Goal: Information Seeking & Learning: Learn about a topic

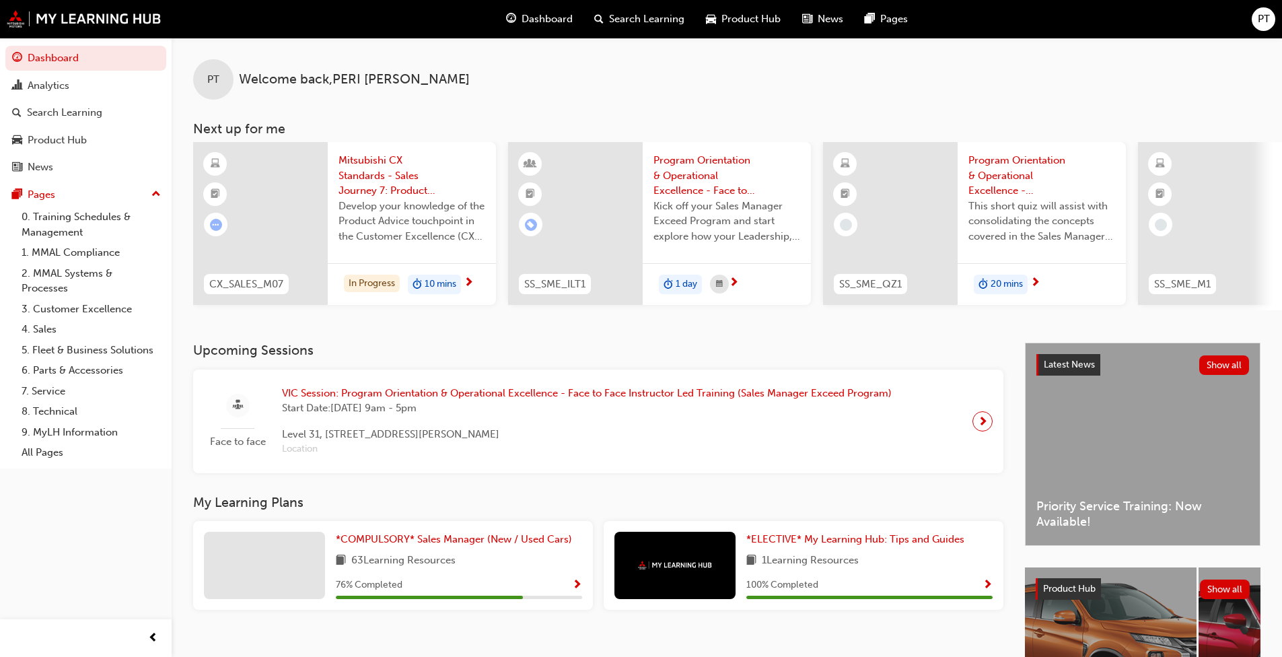
click at [671, 20] on span "Product Hub" at bounding box center [750, 18] width 59 height 15
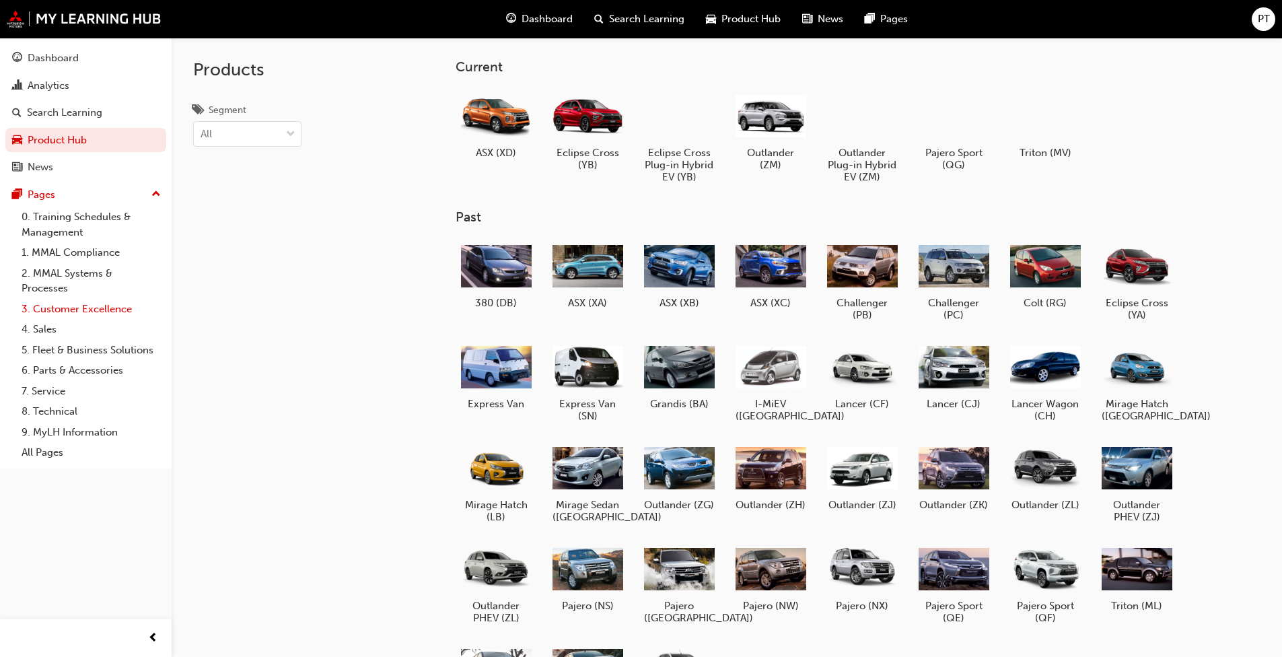
click at [74, 301] on link "3. Customer Excellence" at bounding box center [91, 309] width 150 height 21
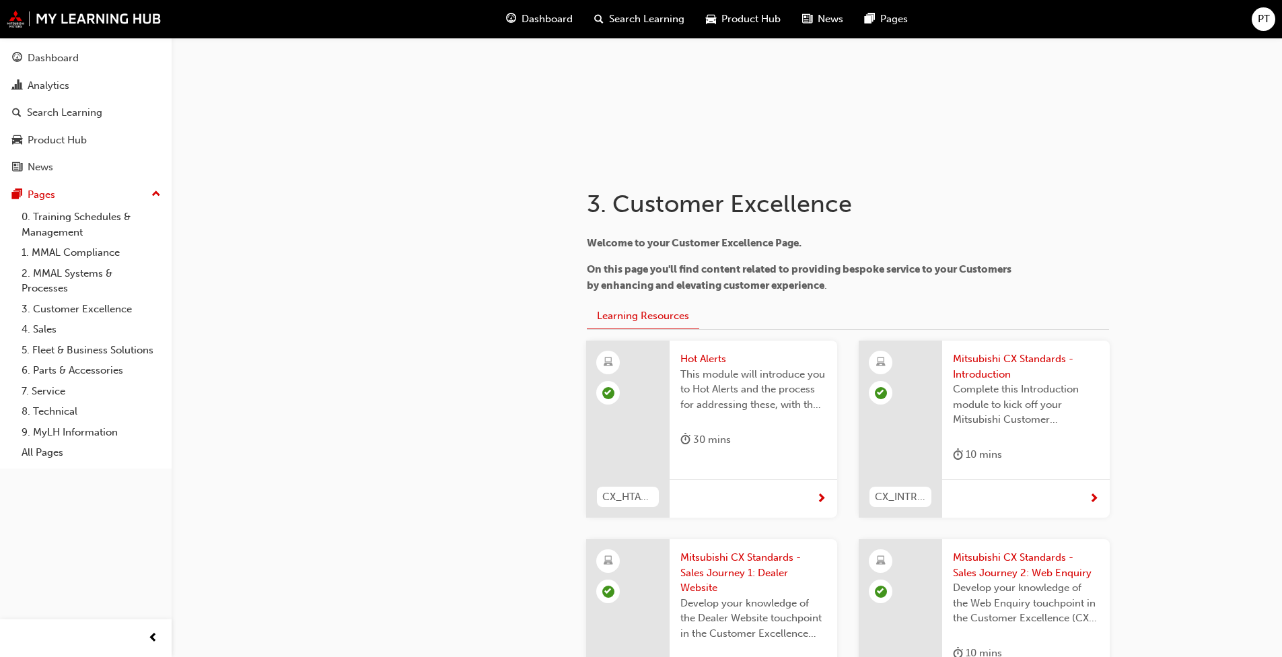
scroll to position [202, 0]
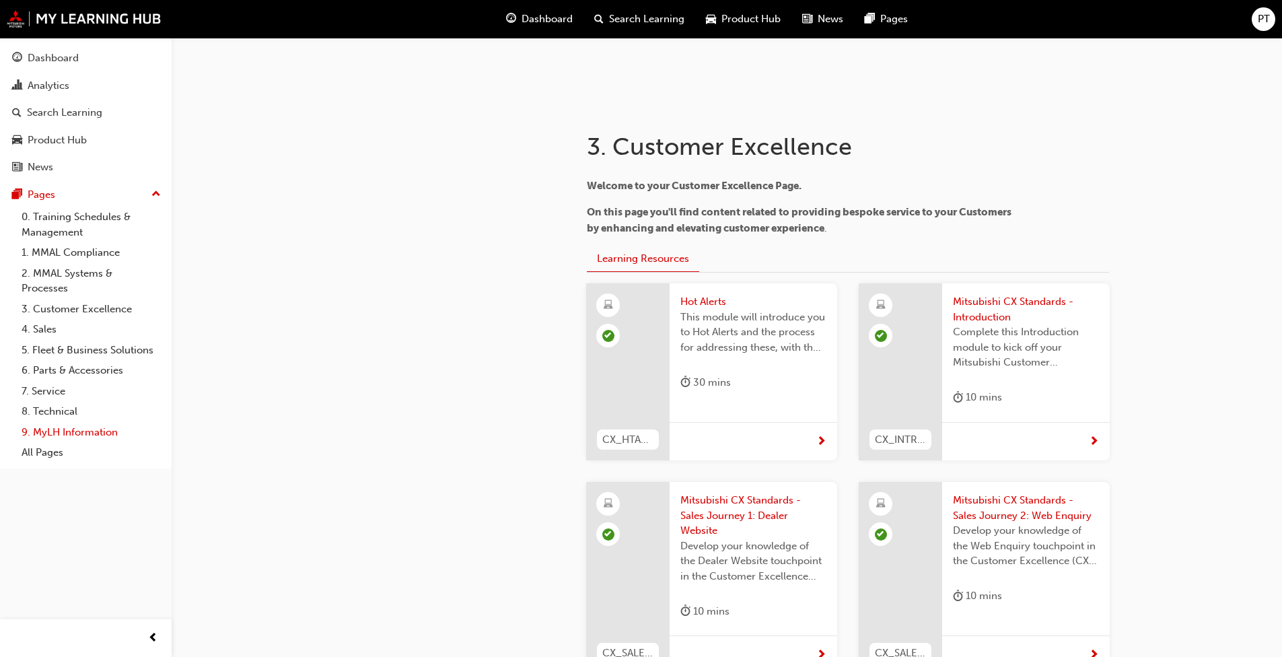
click at [87, 432] on link "9. MyLH Information" at bounding box center [91, 432] width 150 height 21
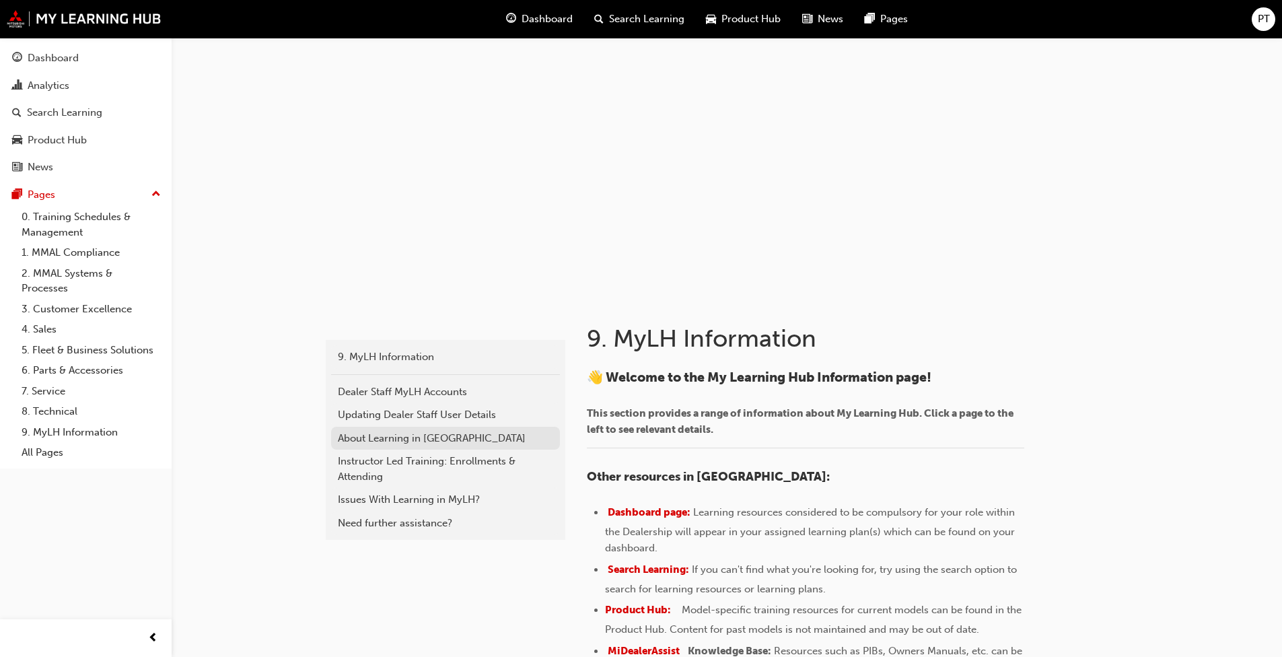
scroll to position [202, 0]
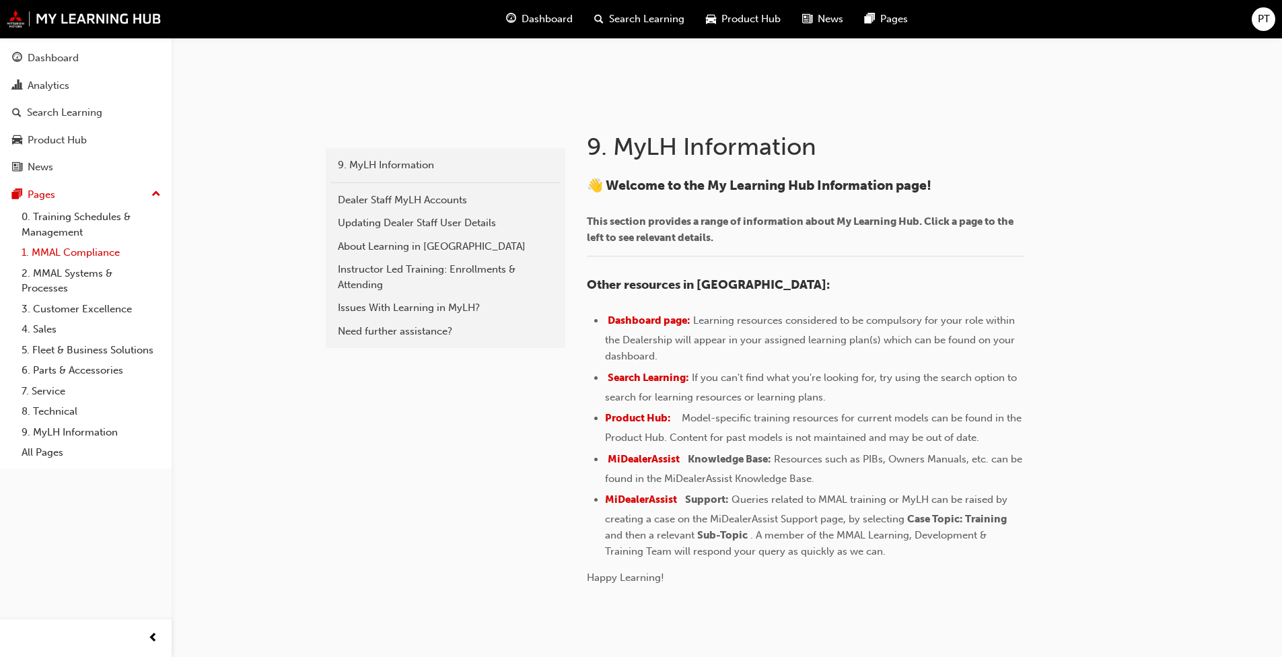
click at [87, 257] on link "1. MMAL Compliance" at bounding box center [91, 252] width 150 height 21
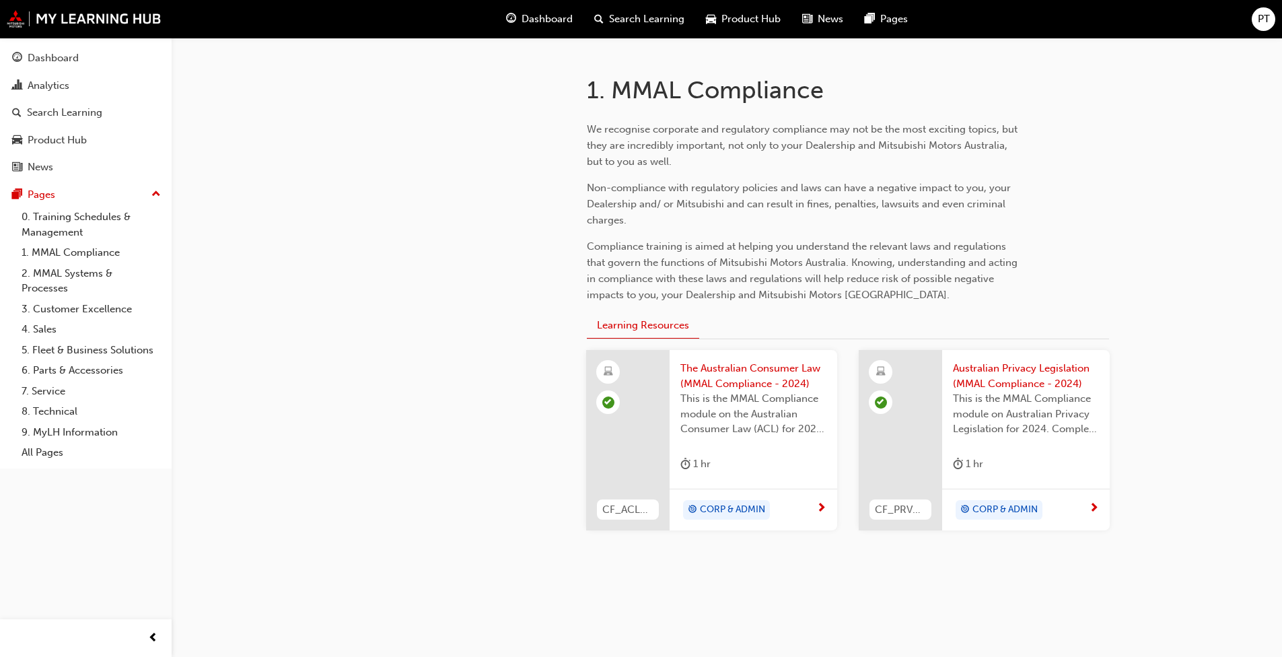
scroll to position [269, 0]
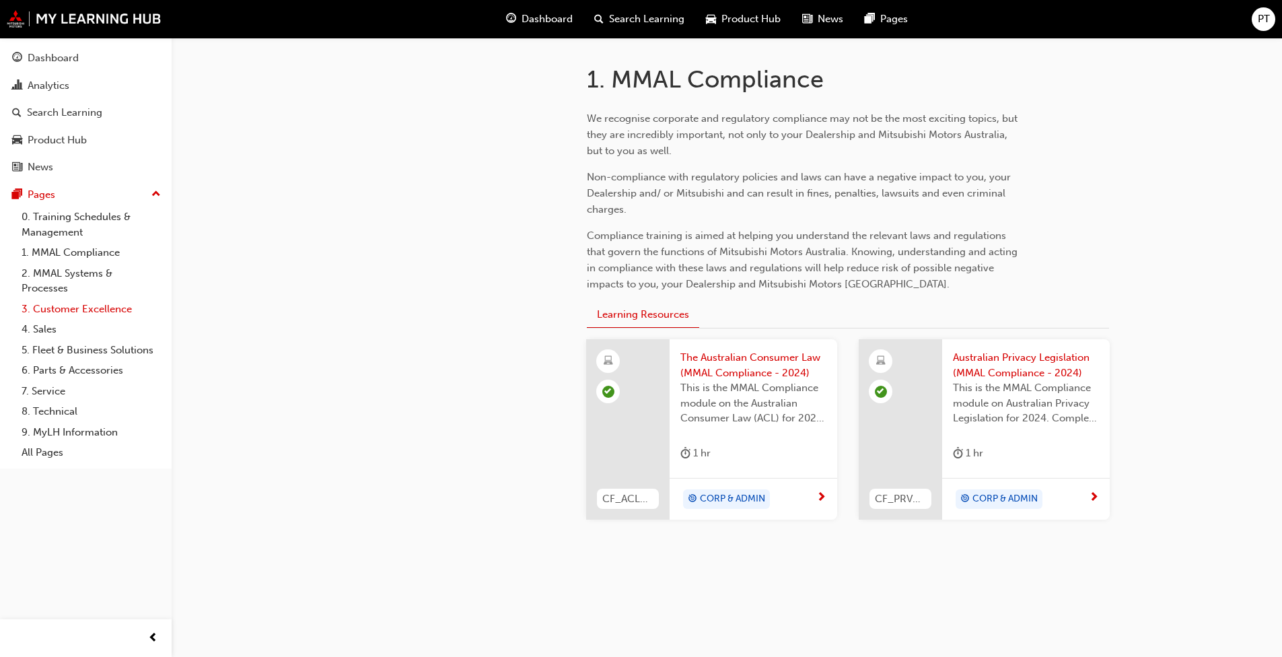
click at [63, 308] on link "3. Customer Excellence" at bounding box center [91, 309] width 150 height 21
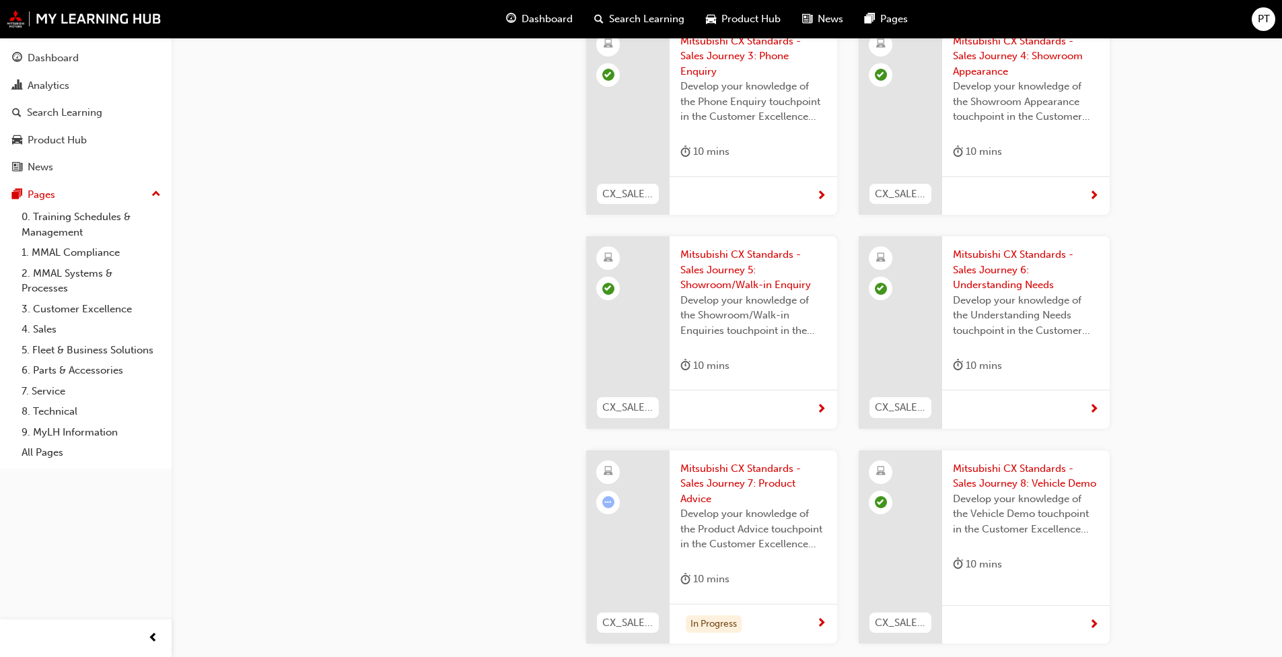
scroll to position [1010, 0]
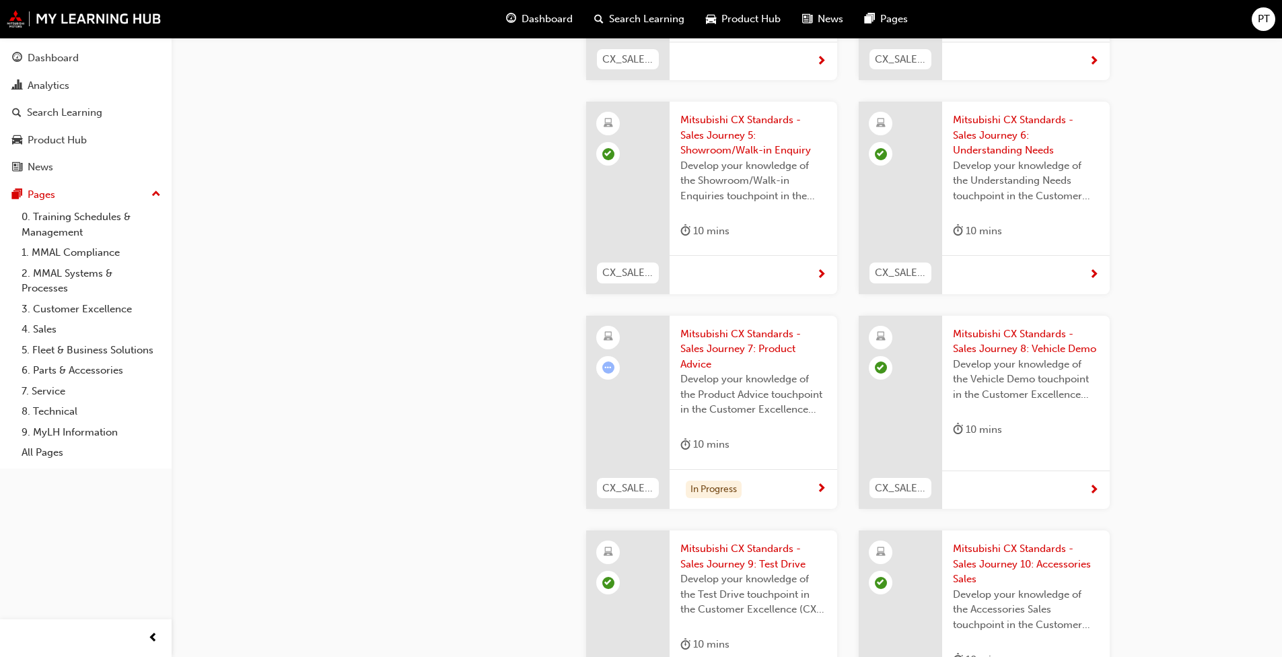
click at [671, 337] on span "Mitsubishi CX Standards - Sales Journey 8: Vehicle Demo" at bounding box center [1026, 341] width 146 height 30
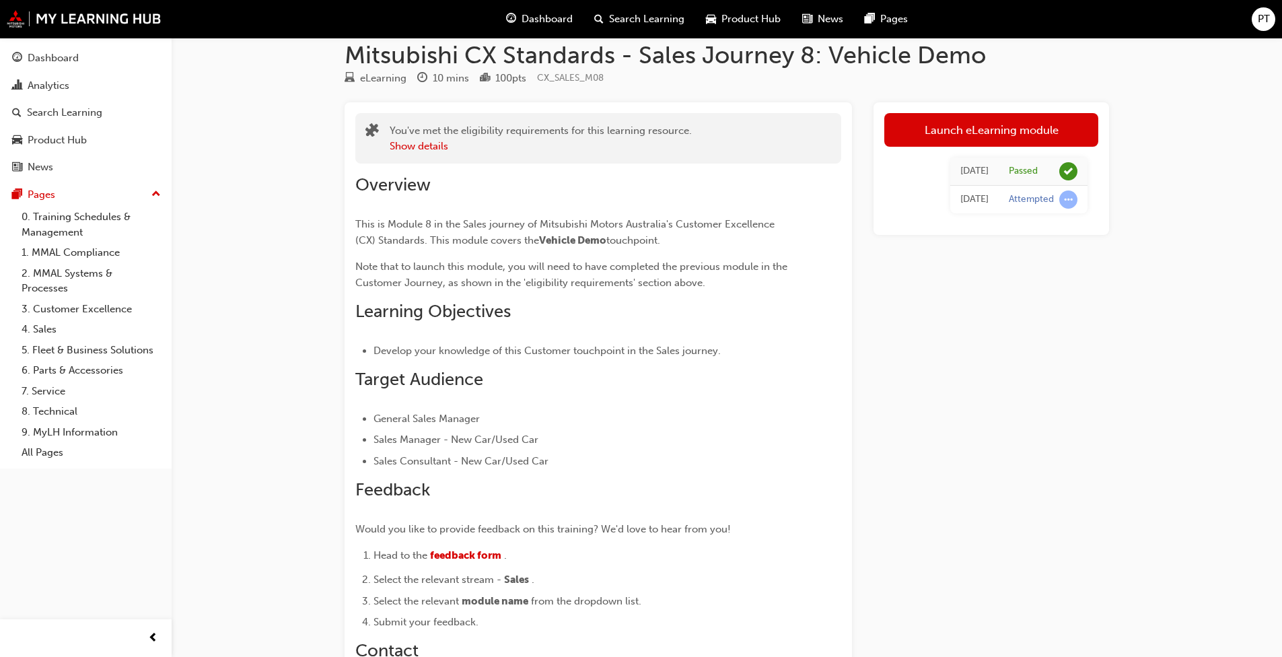
scroll to position [7, 0]
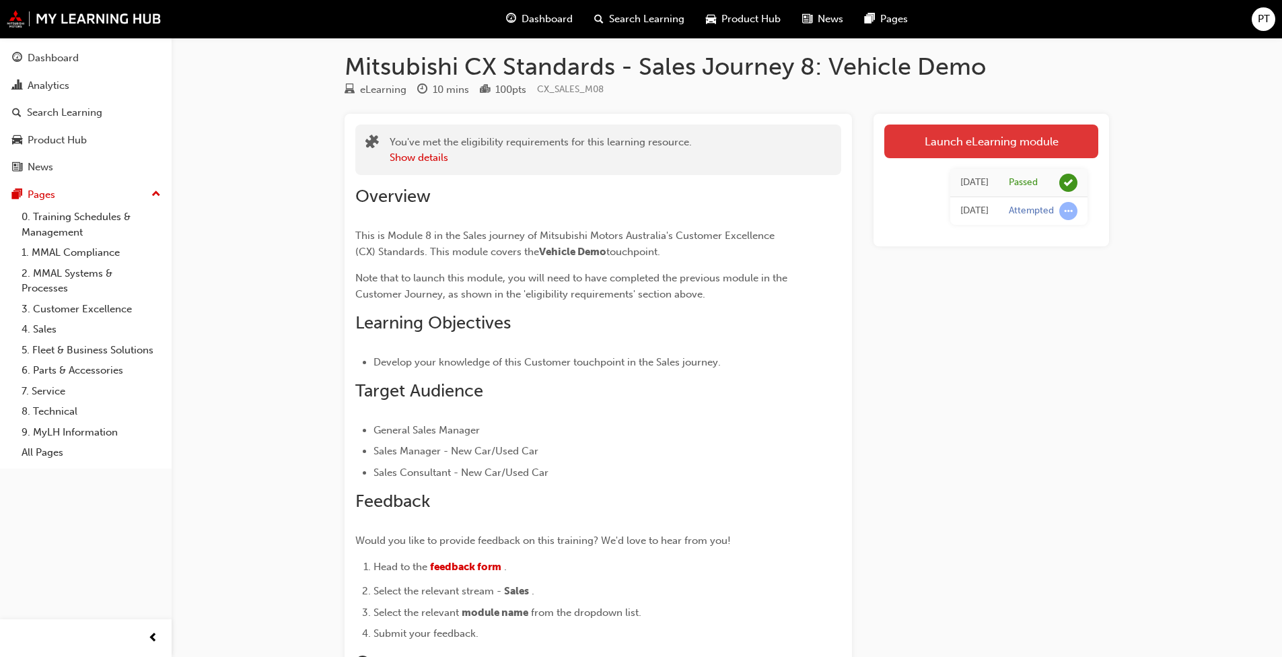
click at [671, 145] on link "Launch eLearning module" at bounding box center [991, 142] width 214 height 34
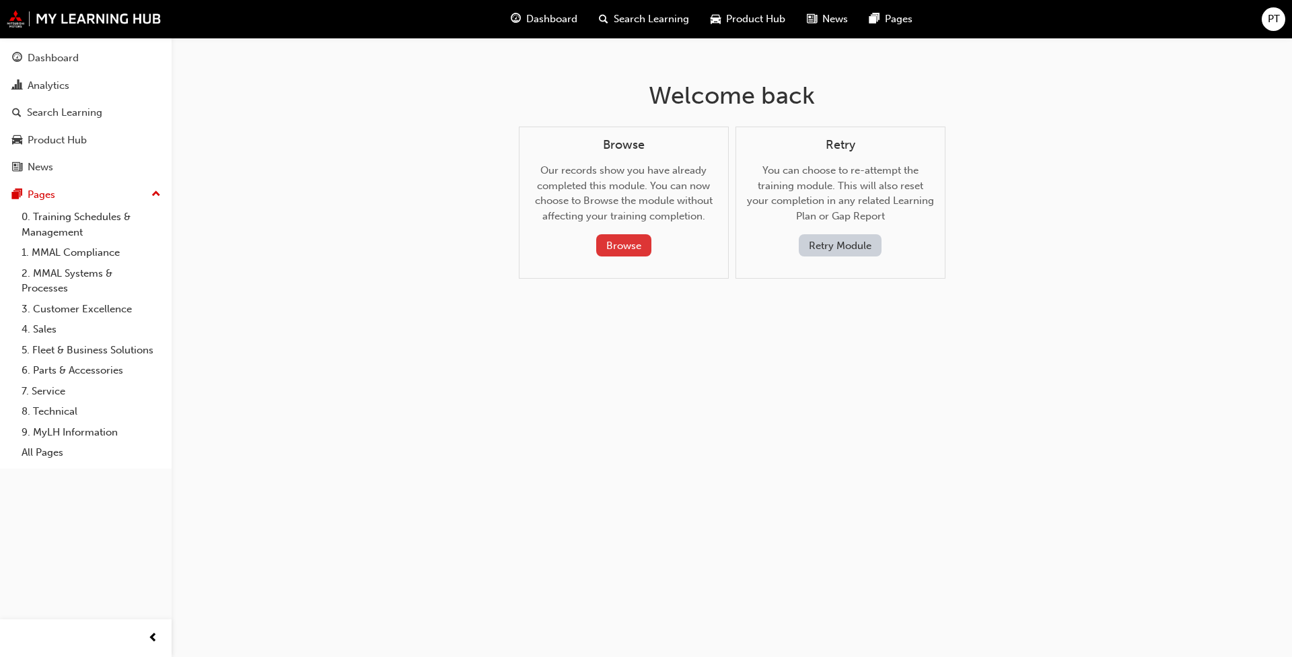
click at [626, 240] on button "Browse" at bounding box center [623, 245] width 55 height 22
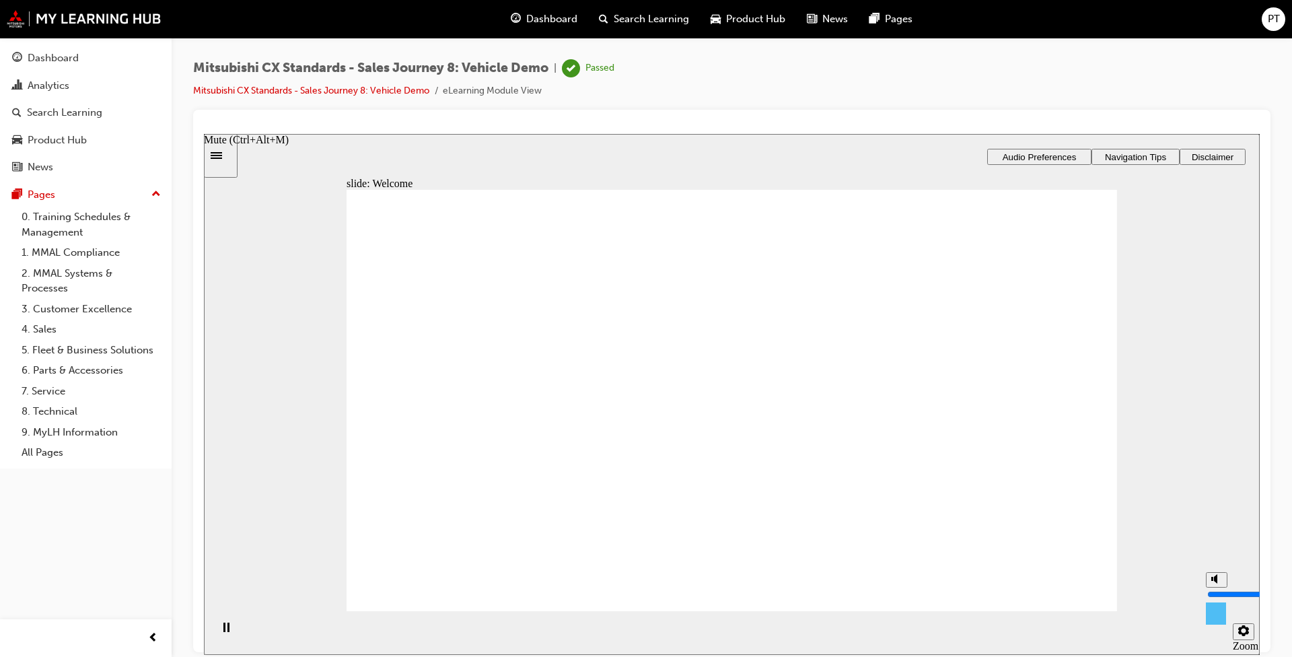
drag, startPoint x: 1213, startPoint y: 589, endPoint x: 1217, endPoint y: 575, distance: 13.9
type input "9"
click at [671, 503] on input "volume" at bounding box center [1250, 593] width 87 height 11
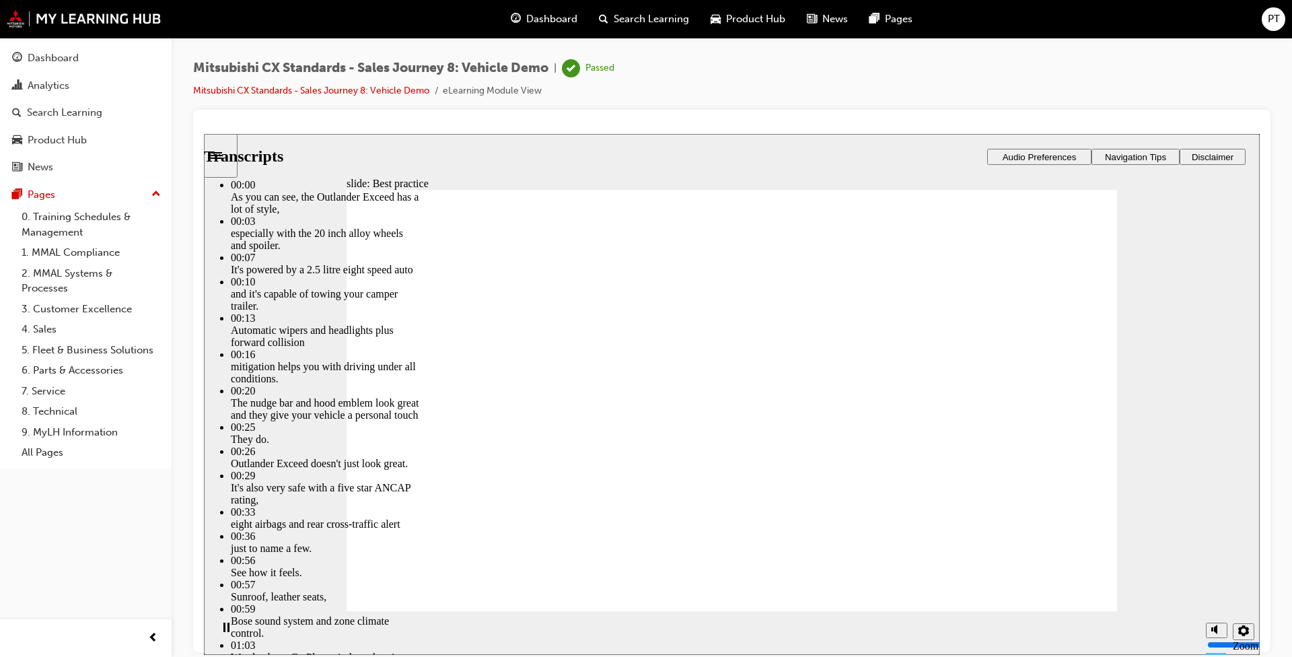
type input "2"
type input "9"
type input "2"
type input "9"
type input "2"
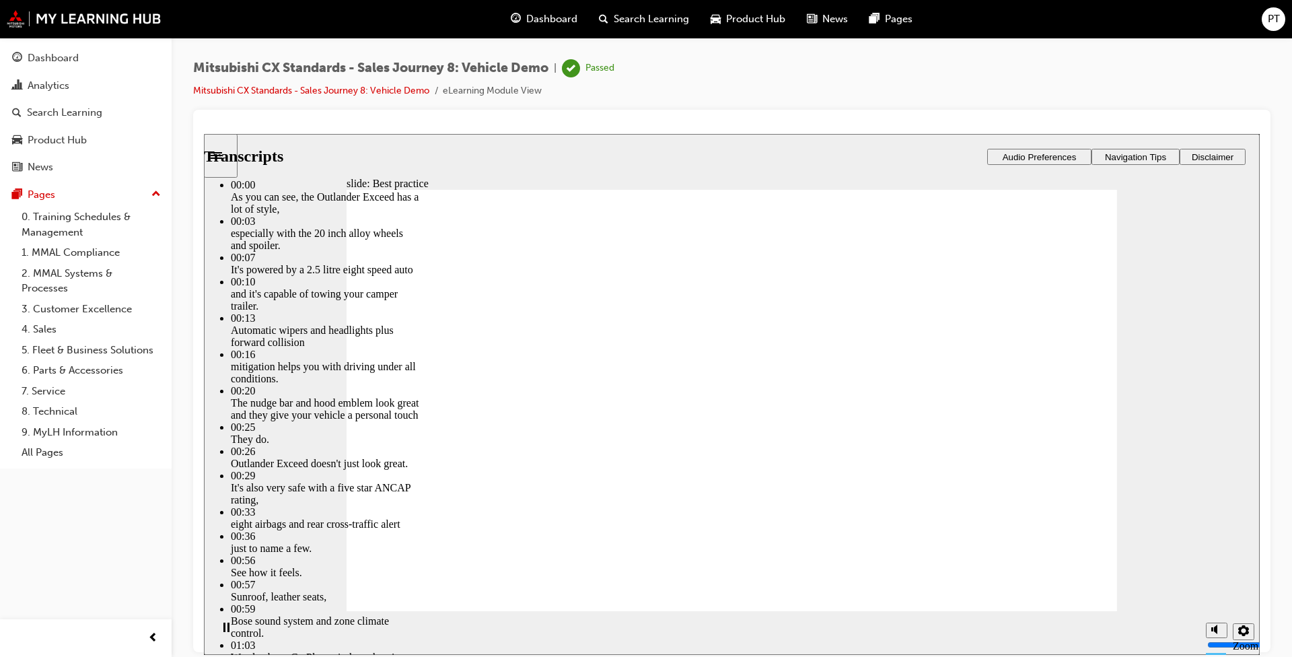
type input "9"
type input "2"
type input "9"
type input "8"
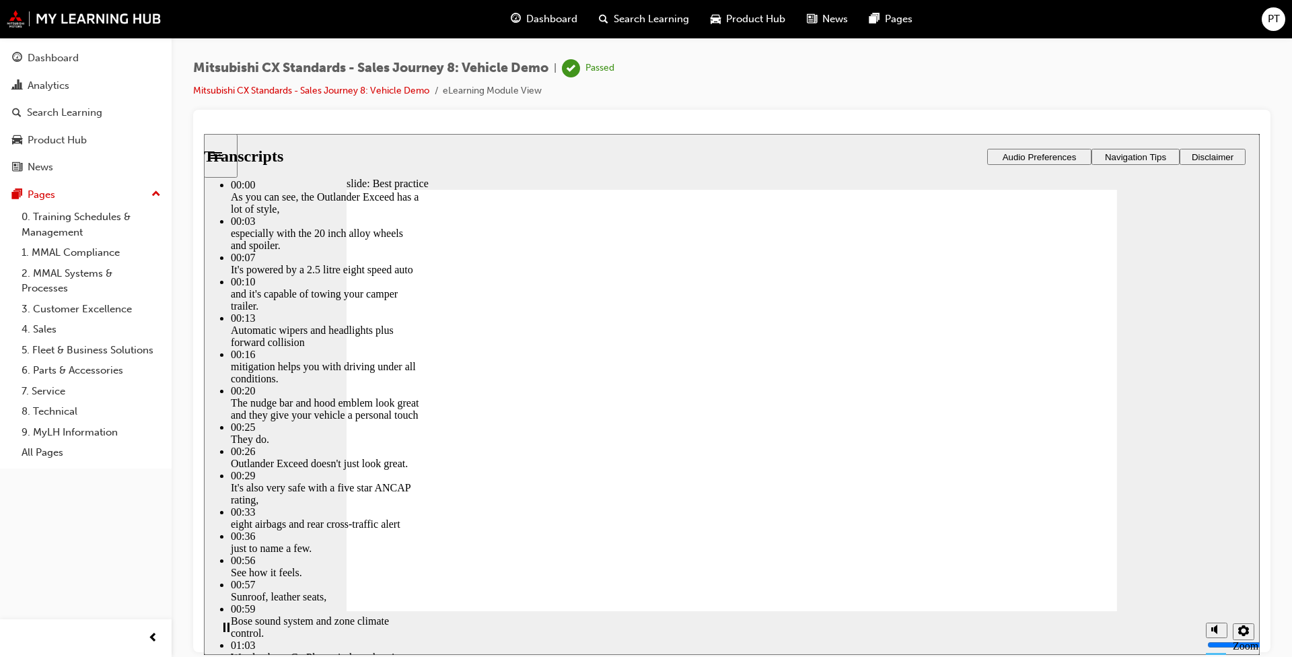
type input "2"
type input "8"
type input "2"
type input "8"
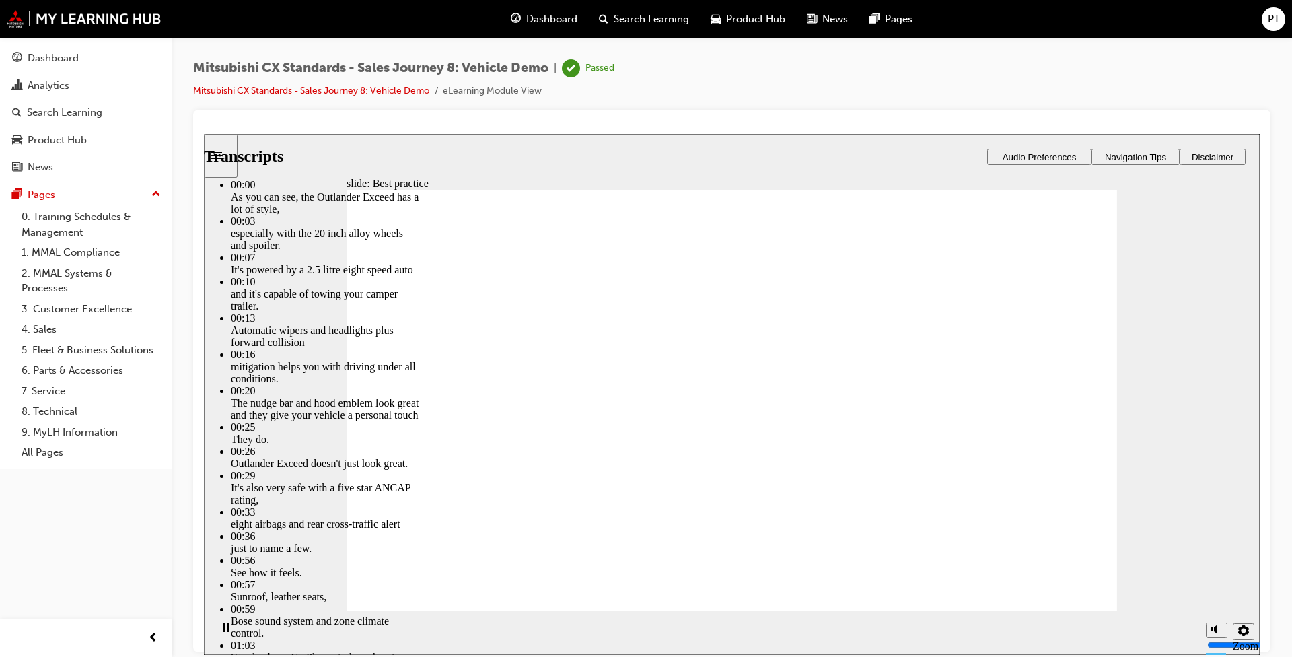
type input "8"
type input "2"
type input "8"
type input "7"
type input "2"
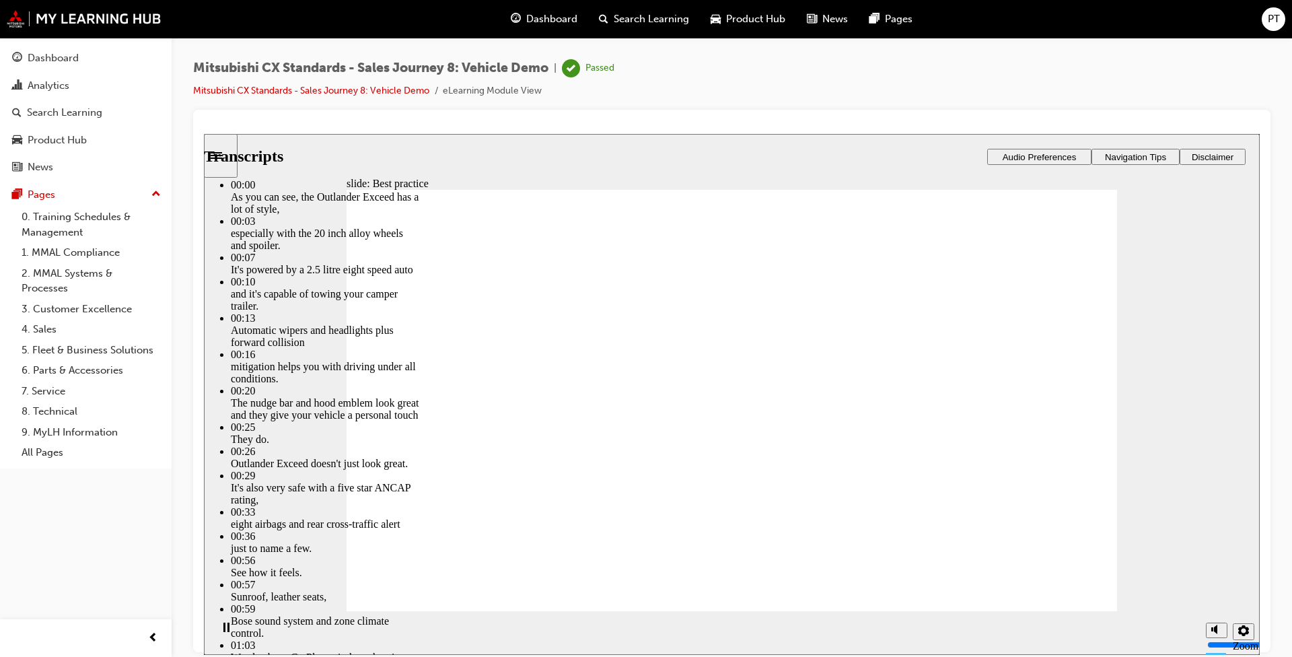
type input "7"
type input "5"
type input "2"
type input "5"
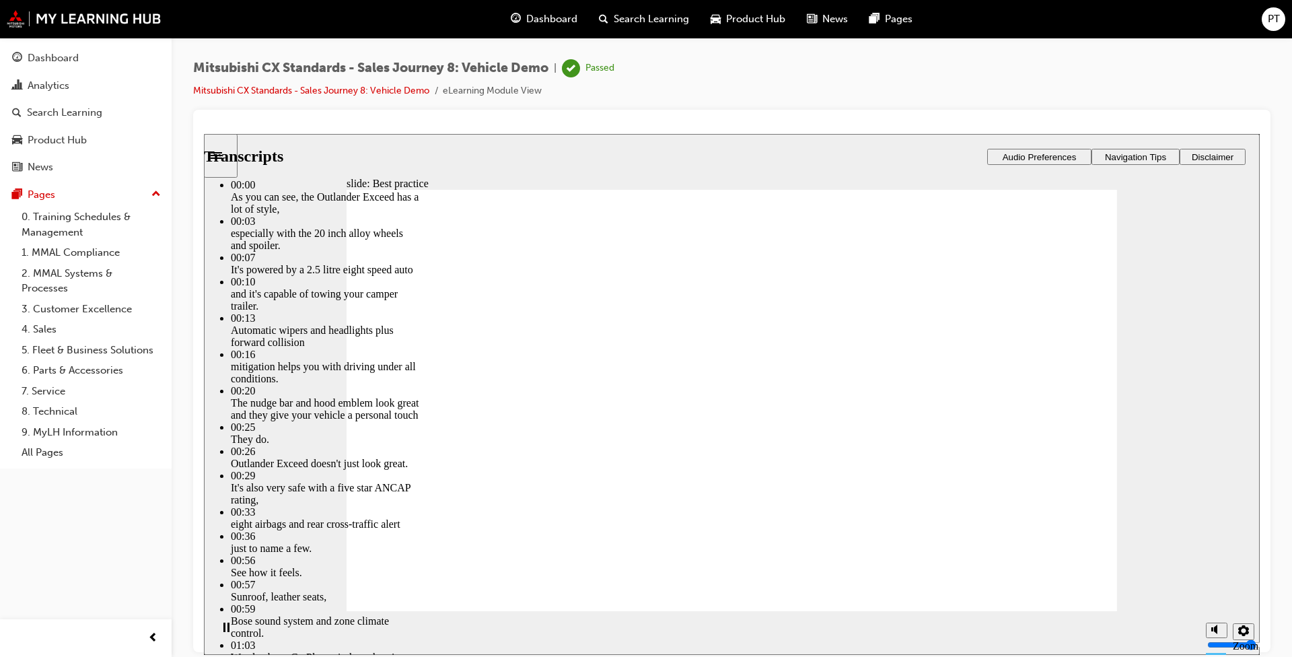
type input "2"
type input "5"
type input "4"
type input "2"
type input "4"
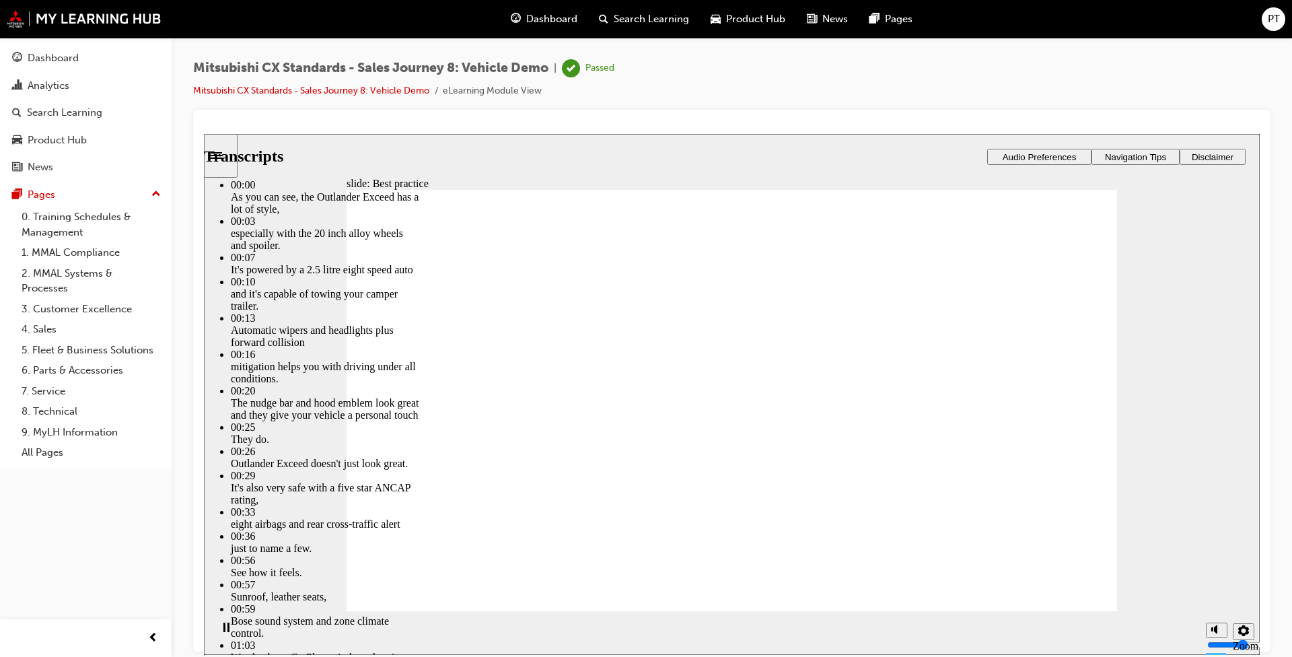
type input "3"
type input "4"
type input "3"
type input "4"
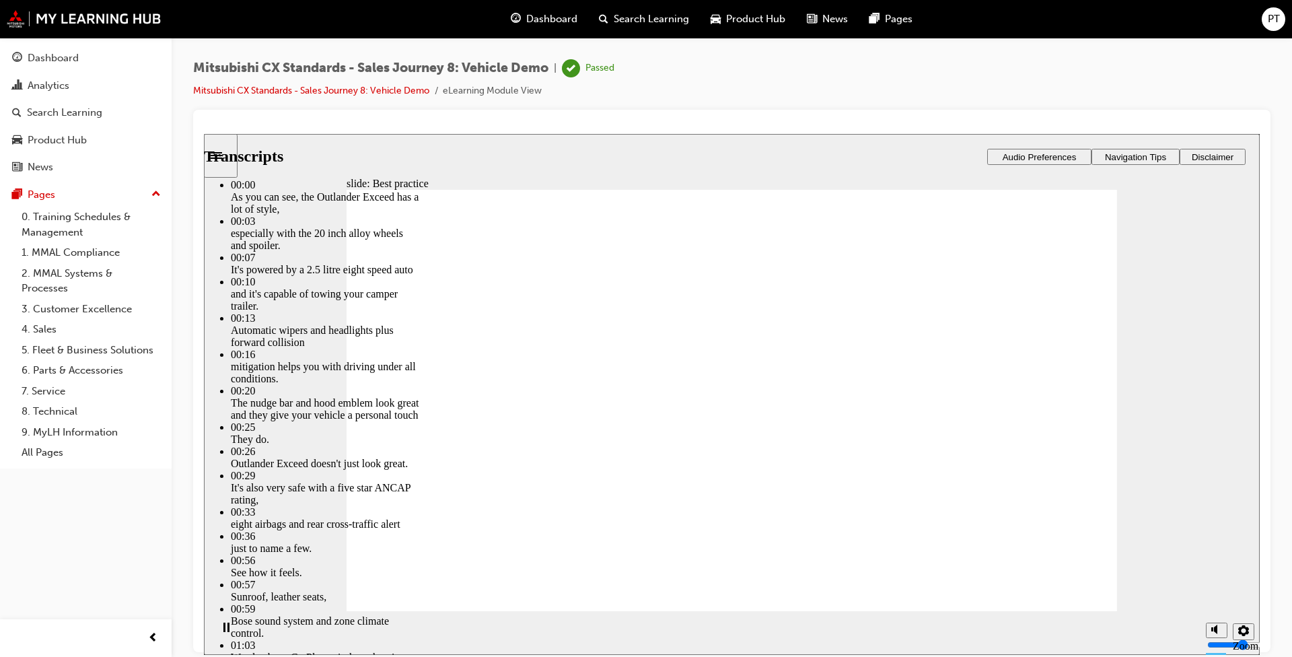
type input "4"
type input "3"
type input "4"
type input "3"
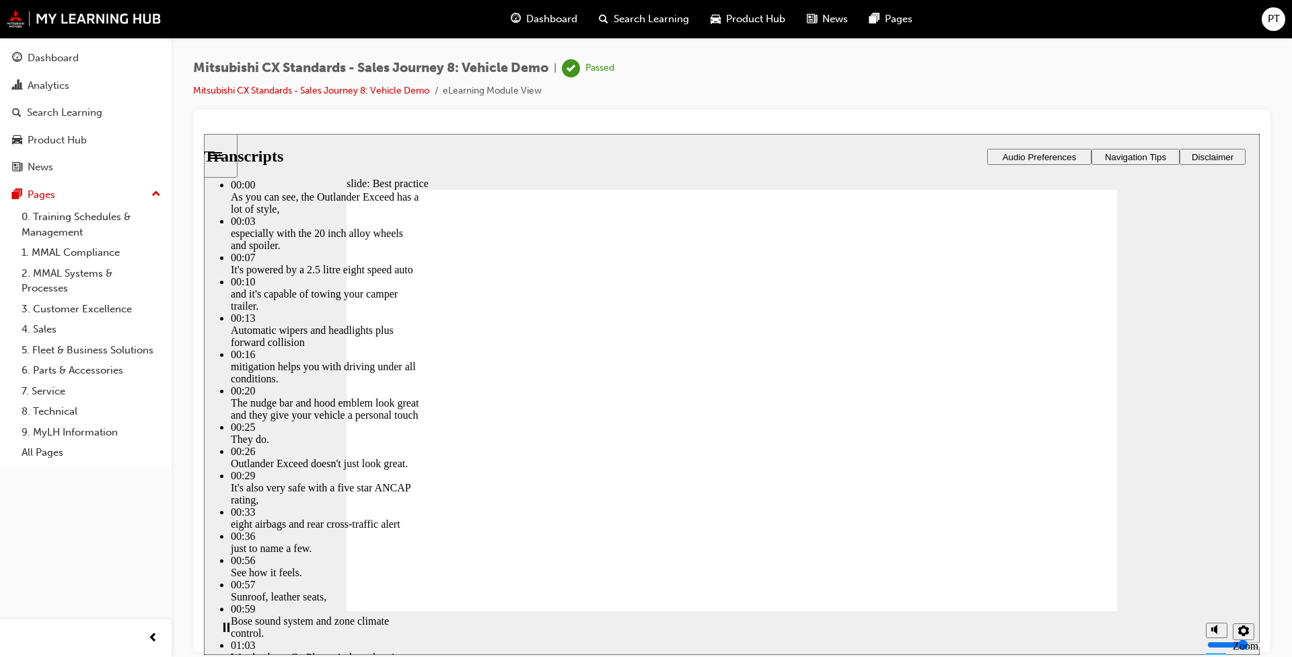
type input "4"
type input "3"
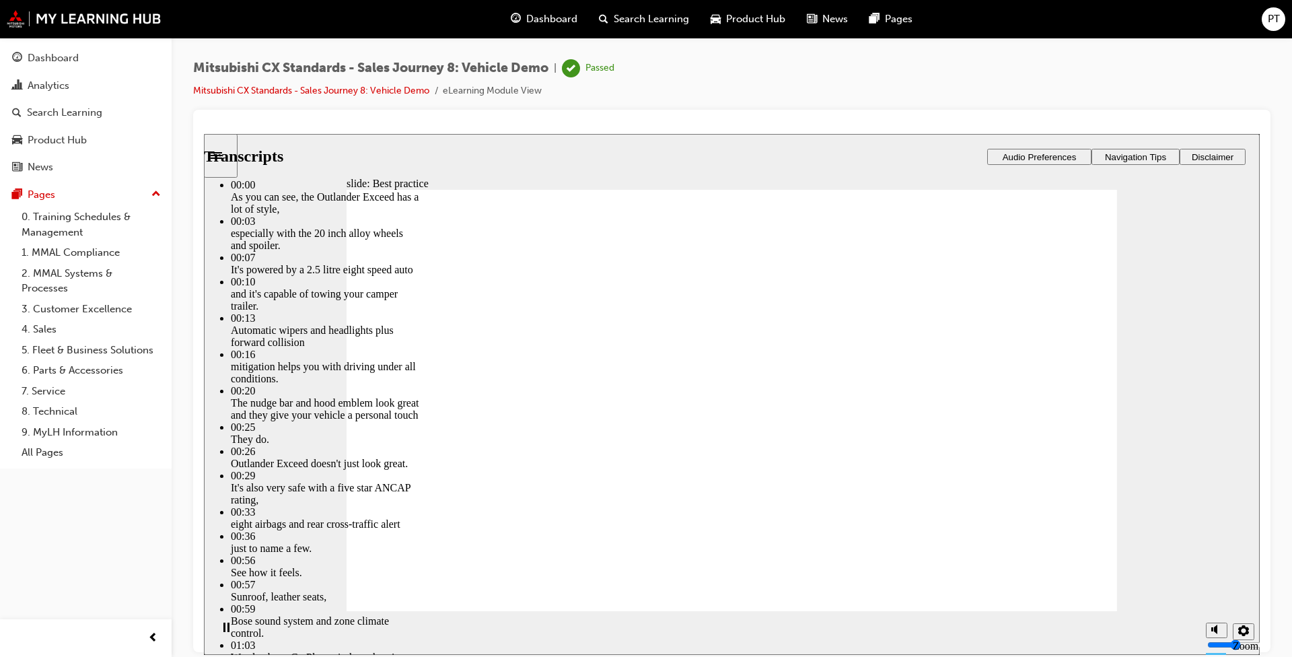
type input "3"
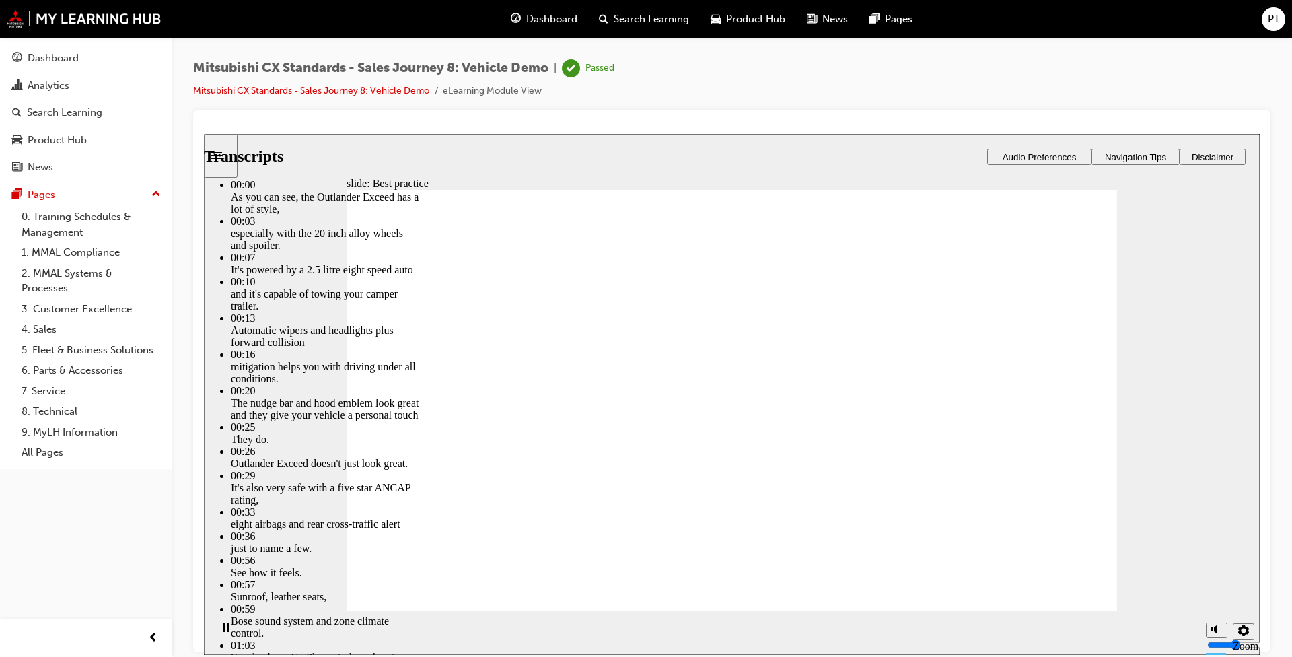
type input "3"
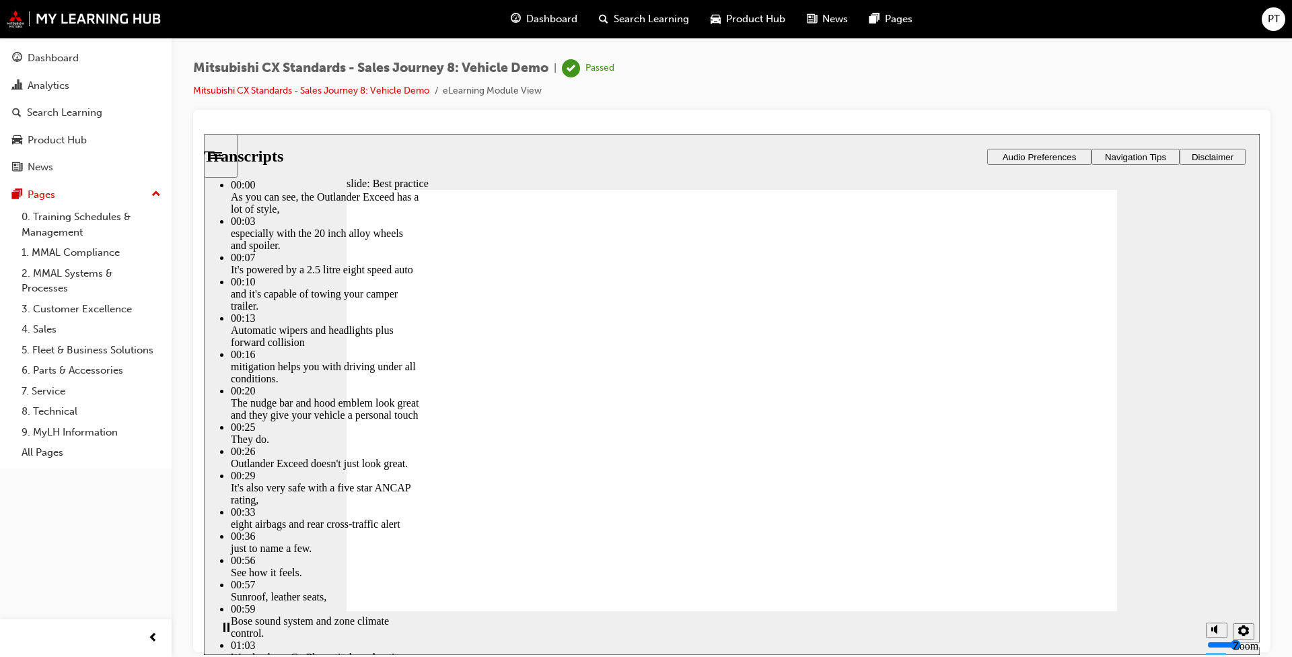
type input "2"
type input "3"
type input "2"
type input "3"
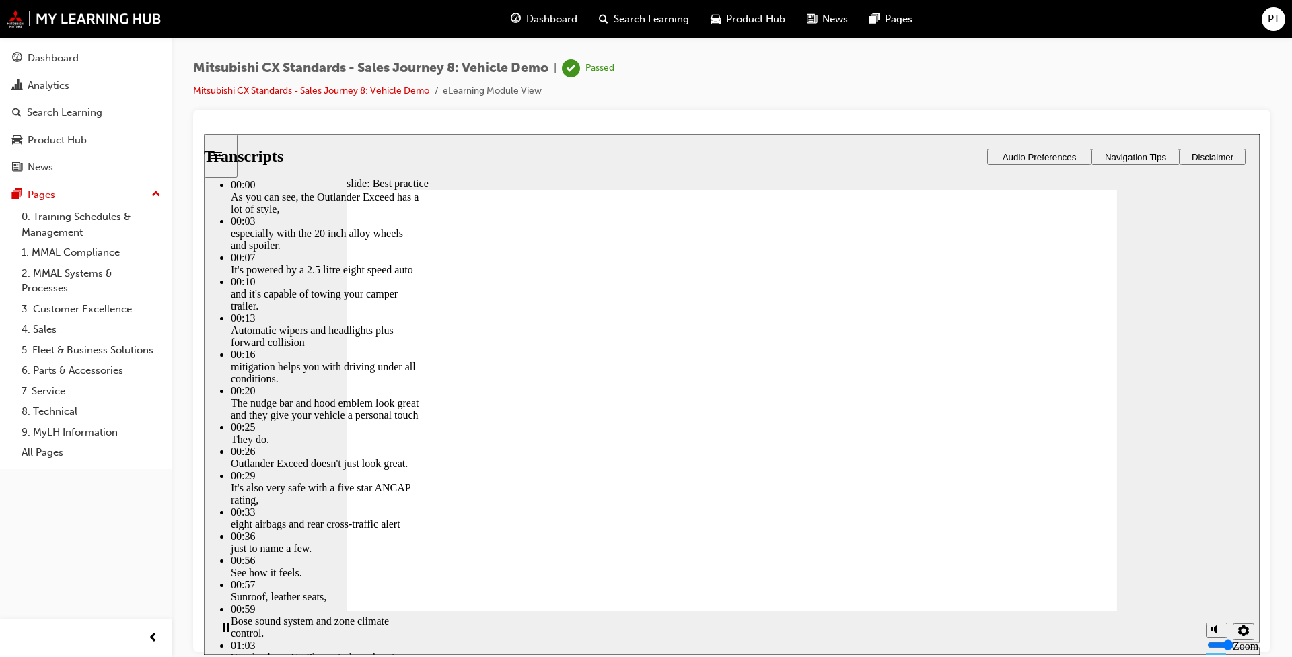
type input "2"
type input "1"
type input "3"
type input "1"
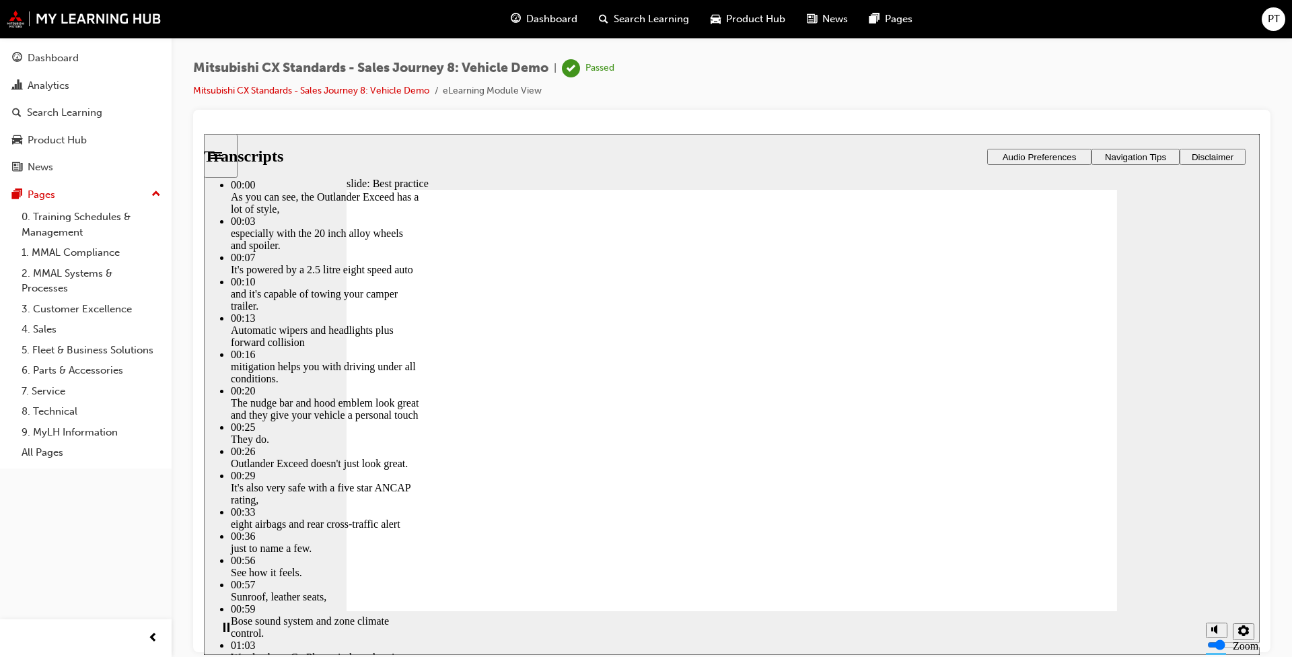
type input "3"
type input "1"
type input "3"
type input "1"
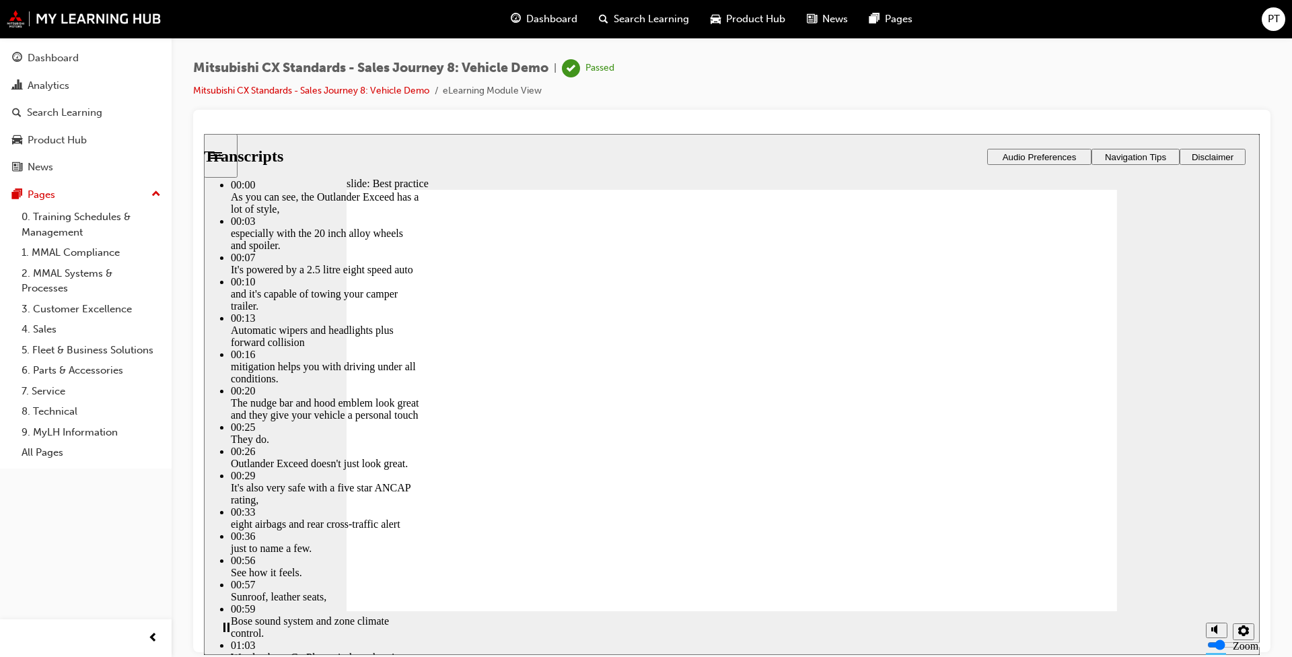
type input "3"
type input "1"
drag, startPoint x: 896, startPoint y: 543, endPoint x: 886, endPoint y: 569, distance: 27.5
type input "3"
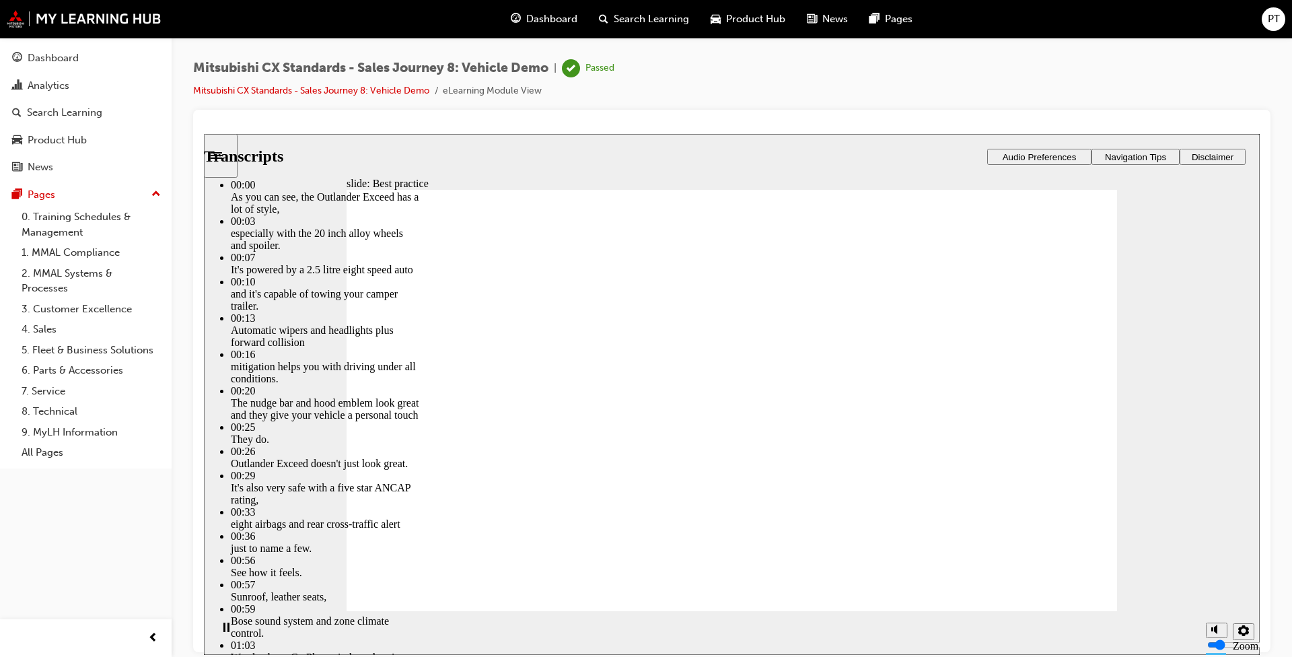
type input "1"
type input "4"
type input "1"
type input "4"
type input "1"
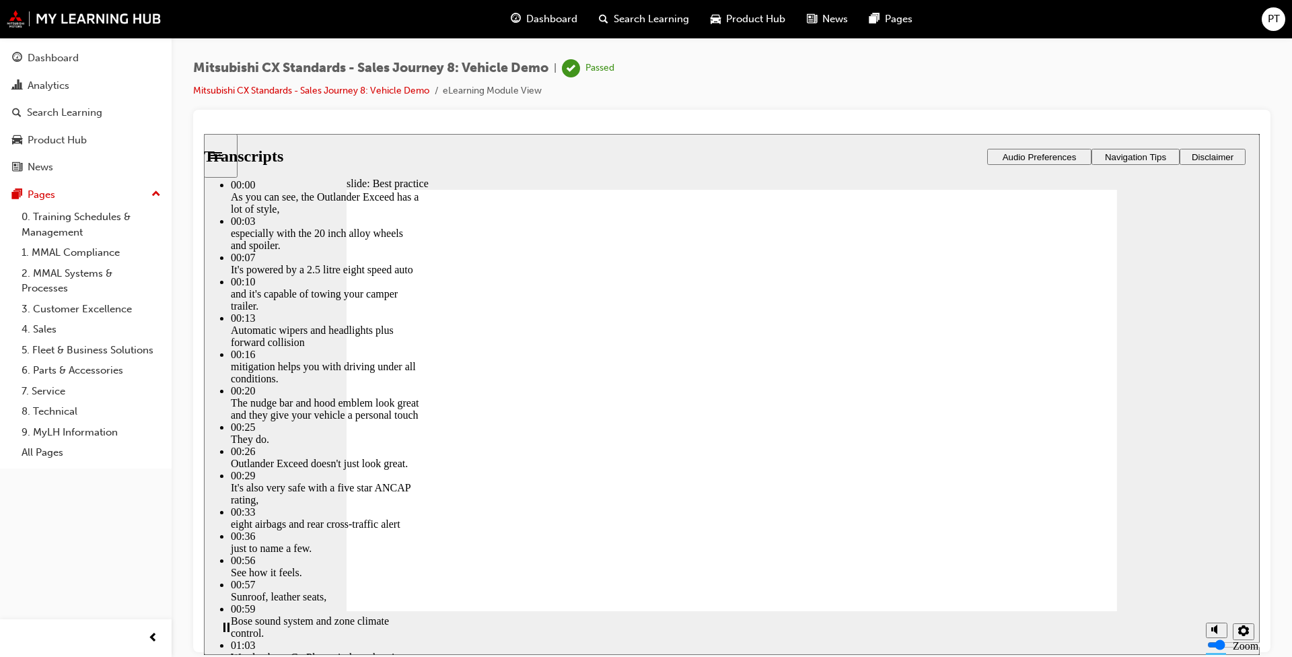
type input "4"
type input "1"
type input "5"
type input "1"
type input "5"
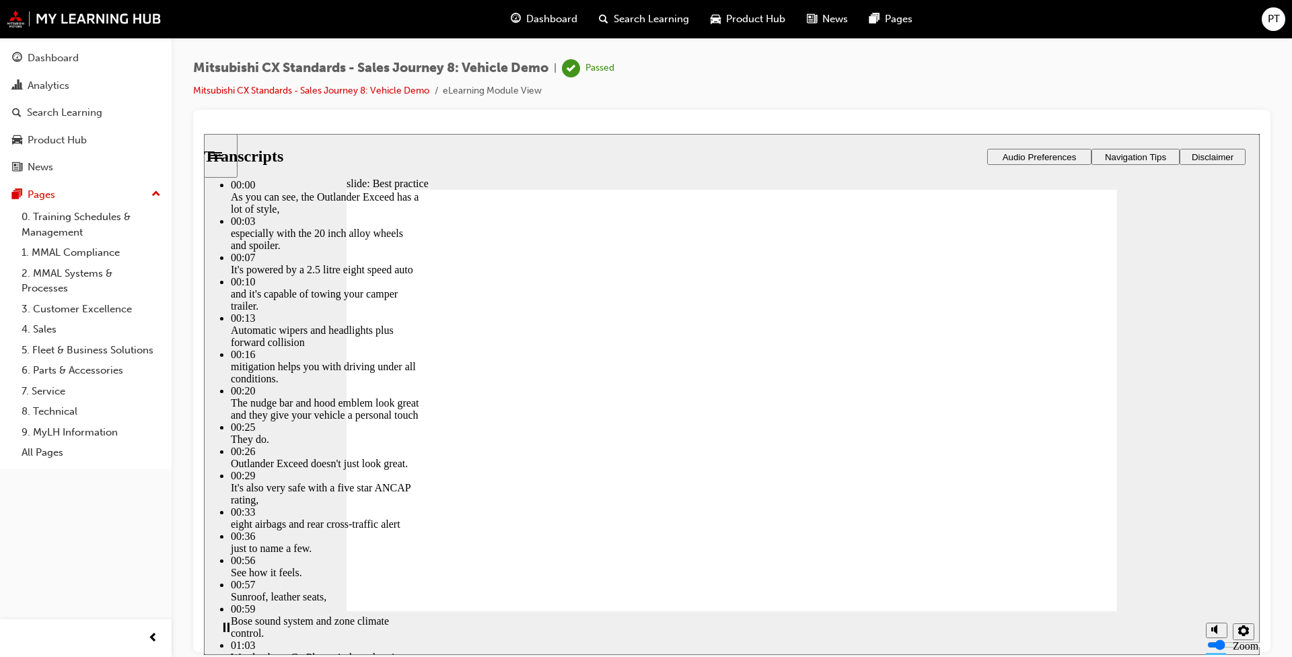
type input "1"
type input "5"
type input "1"
type input "5"
type input "1"
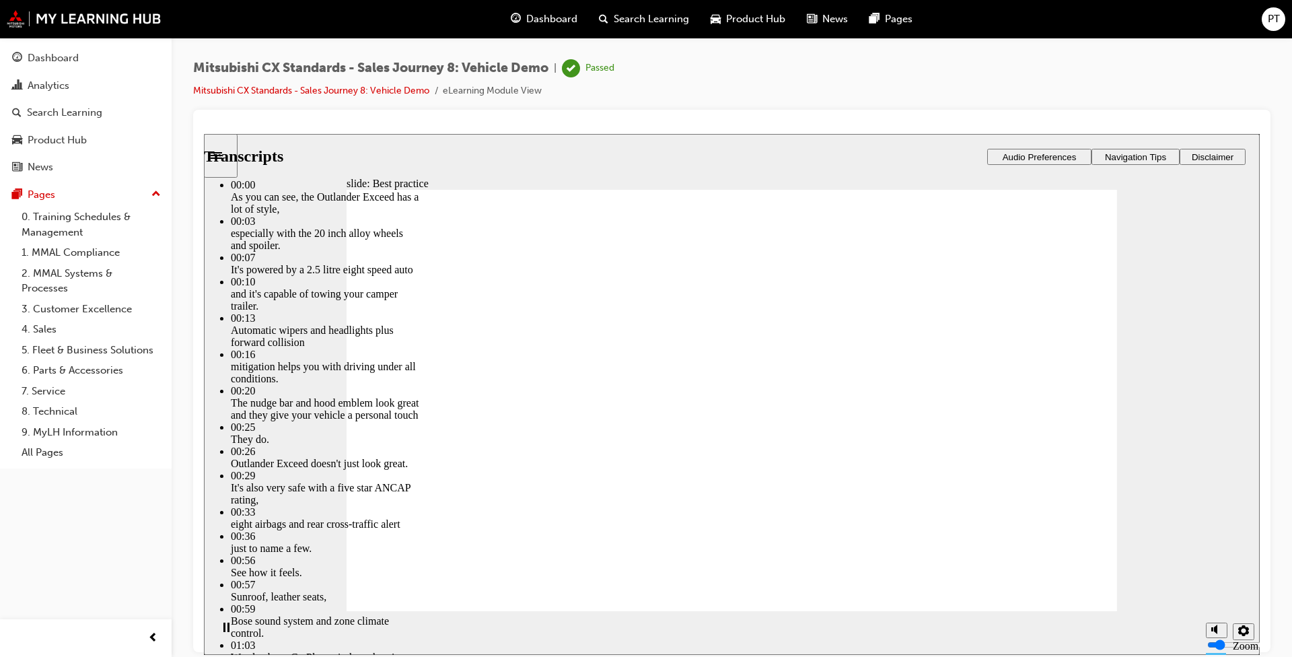
type input "6"
type input "1"
type input "6"
type input "1"
type input "6"
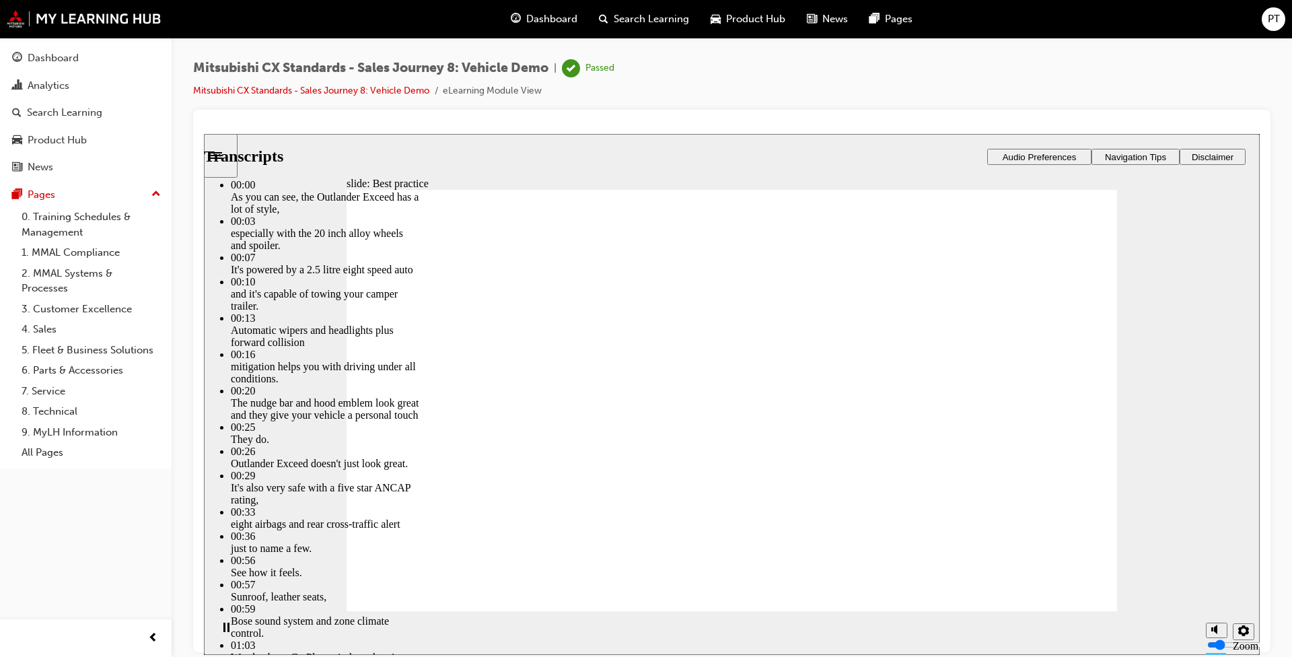
type input "1"
type input "6"
type input "1"
type input "7"
type input "1"
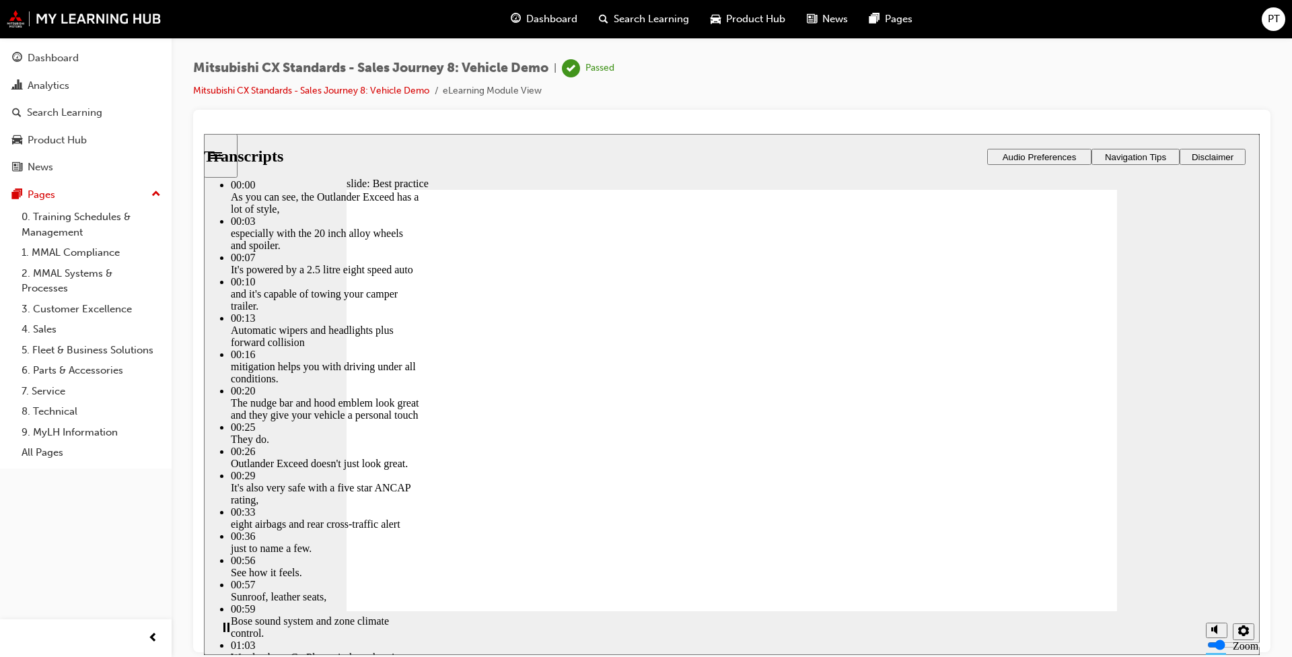
type input "7"
type input "1"
type input "7"
type input "1"
type input "7"
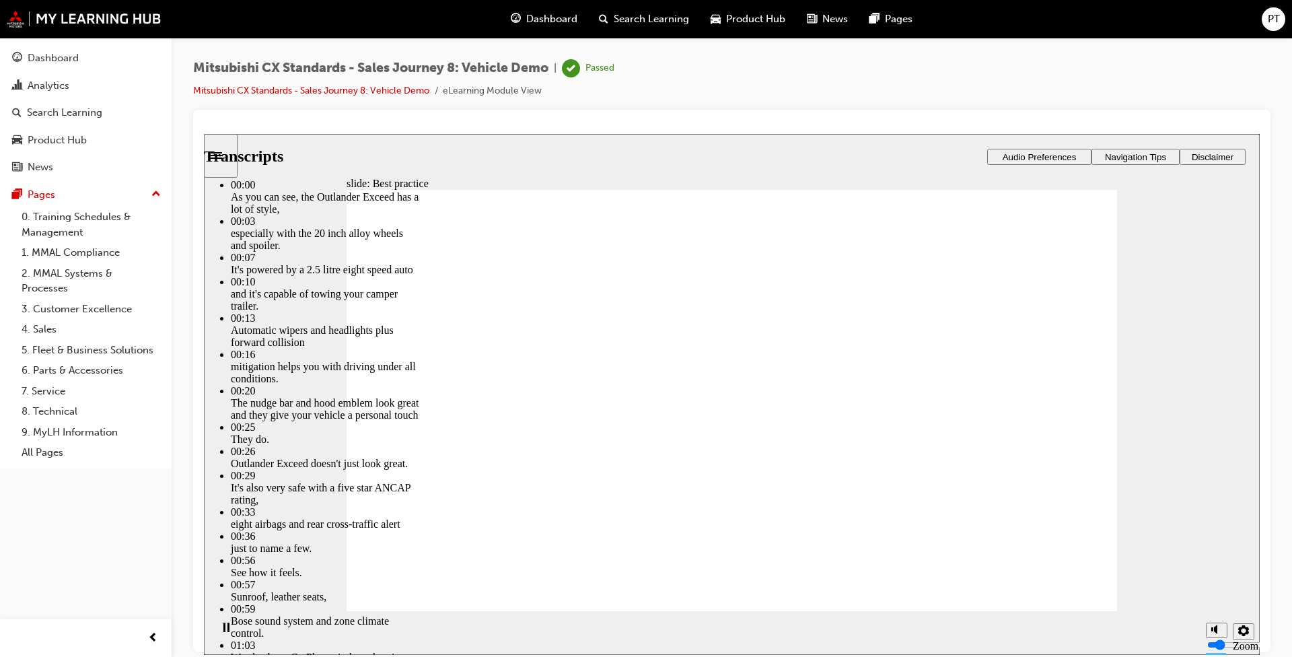
type input "1"
type input "8"
type input "1"
type input "8"
type input "1"
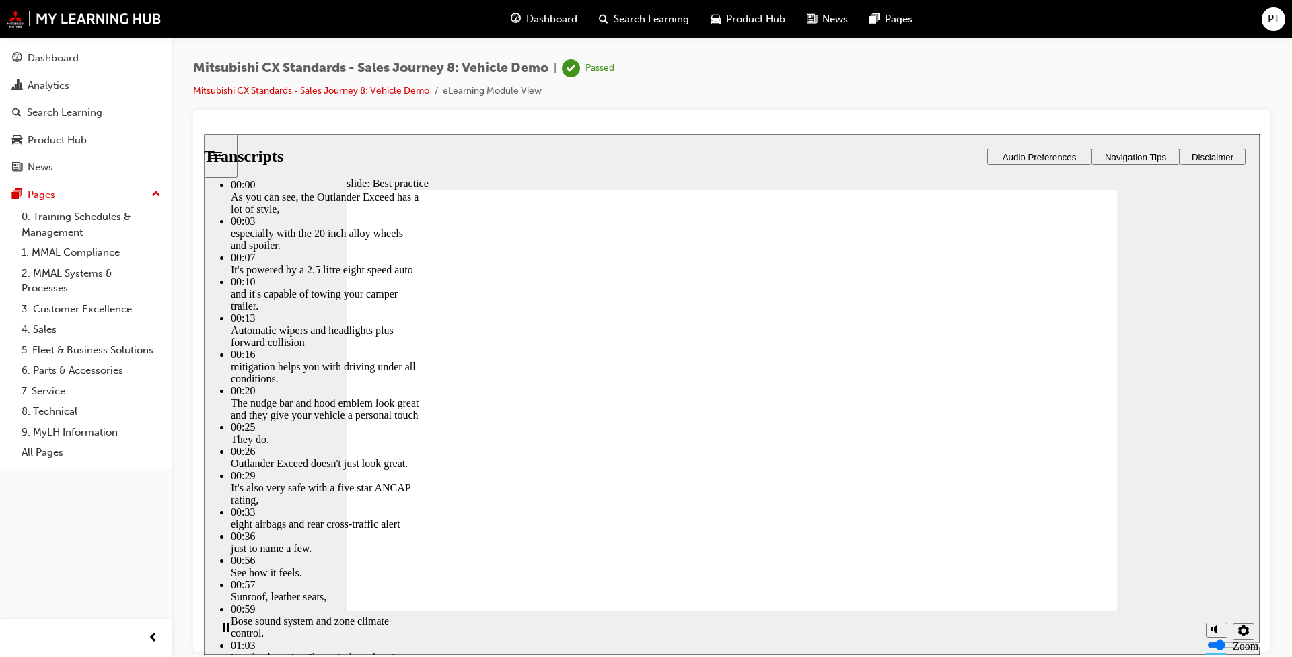
type input "8"
type input "1"
type input "9"
type input "1"
type input "9"
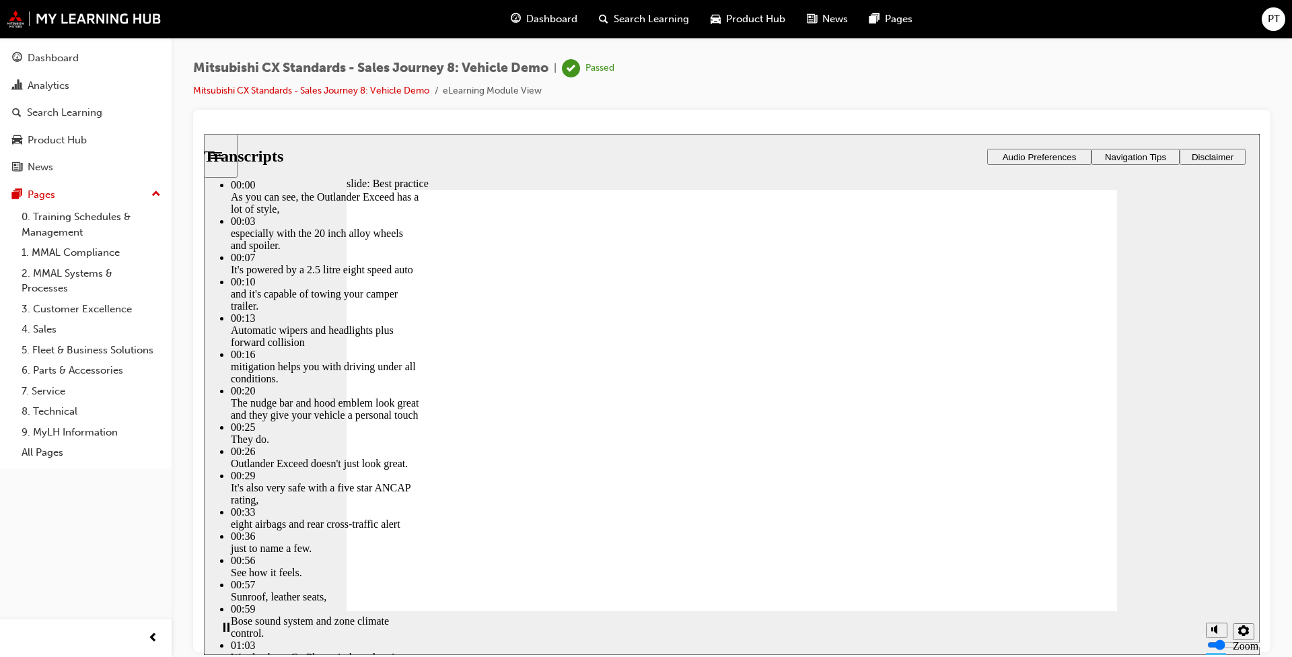
type input "1"
type input "9"
type input "1"
type input "9"
type input "1"
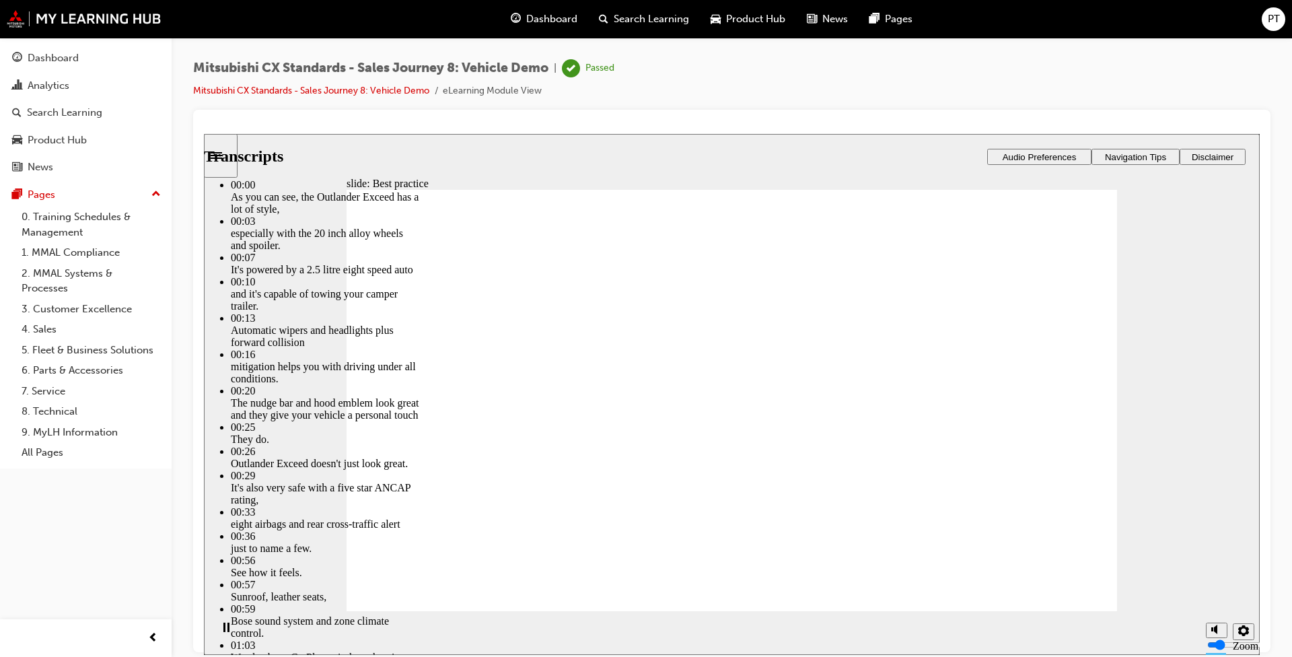
type input "10"
type input "1"
type input "10"
type input "1"
type input "10"
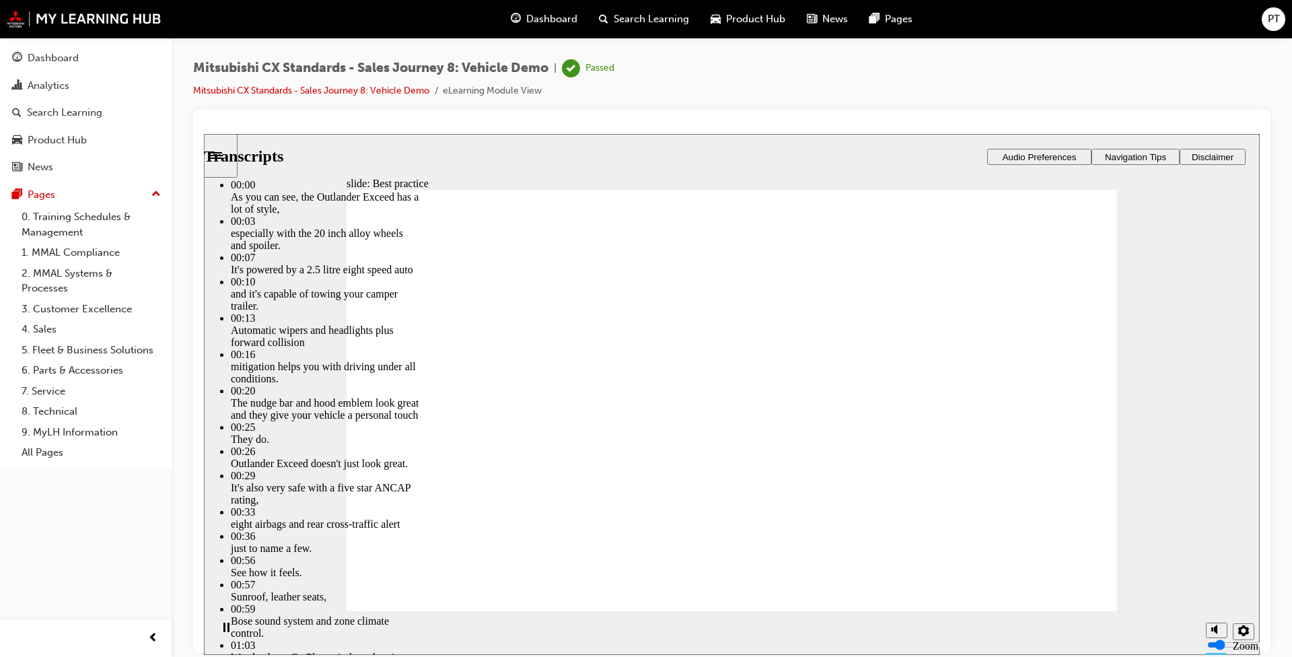
type input "1"
type input "10"
type input "1"
type input "11"
type input "1"
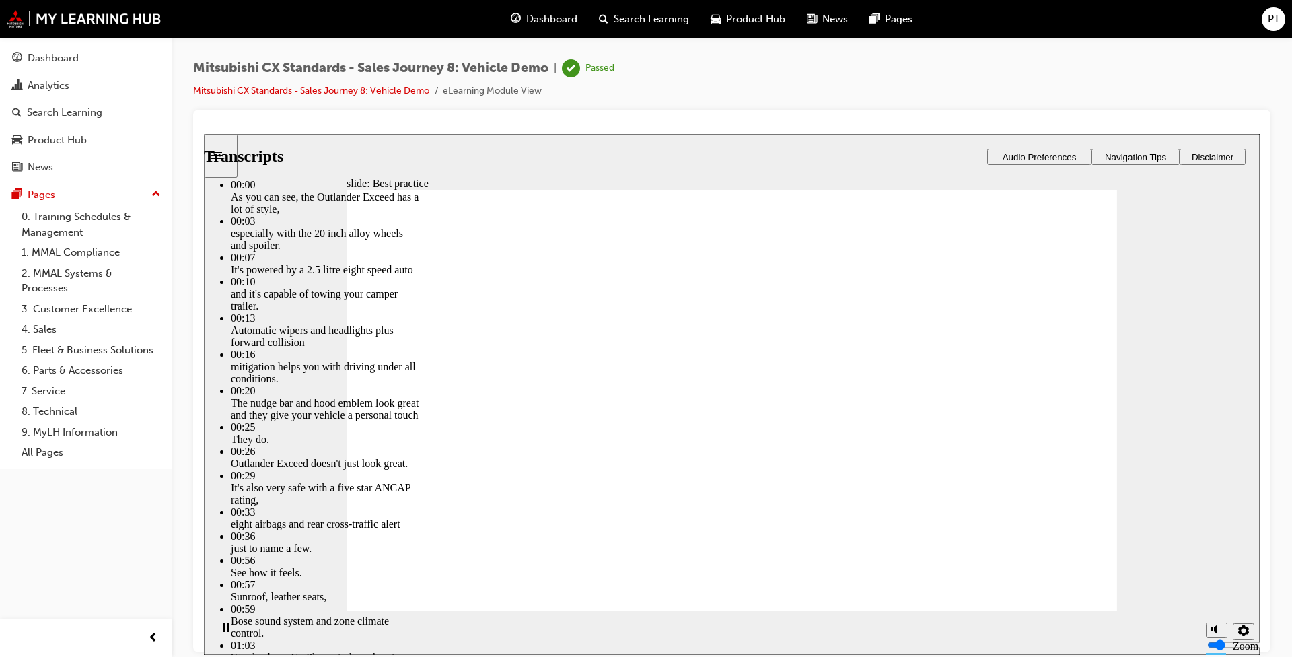
type input "11"
type input "1"
type input "11"
type input "1"
type input "11"
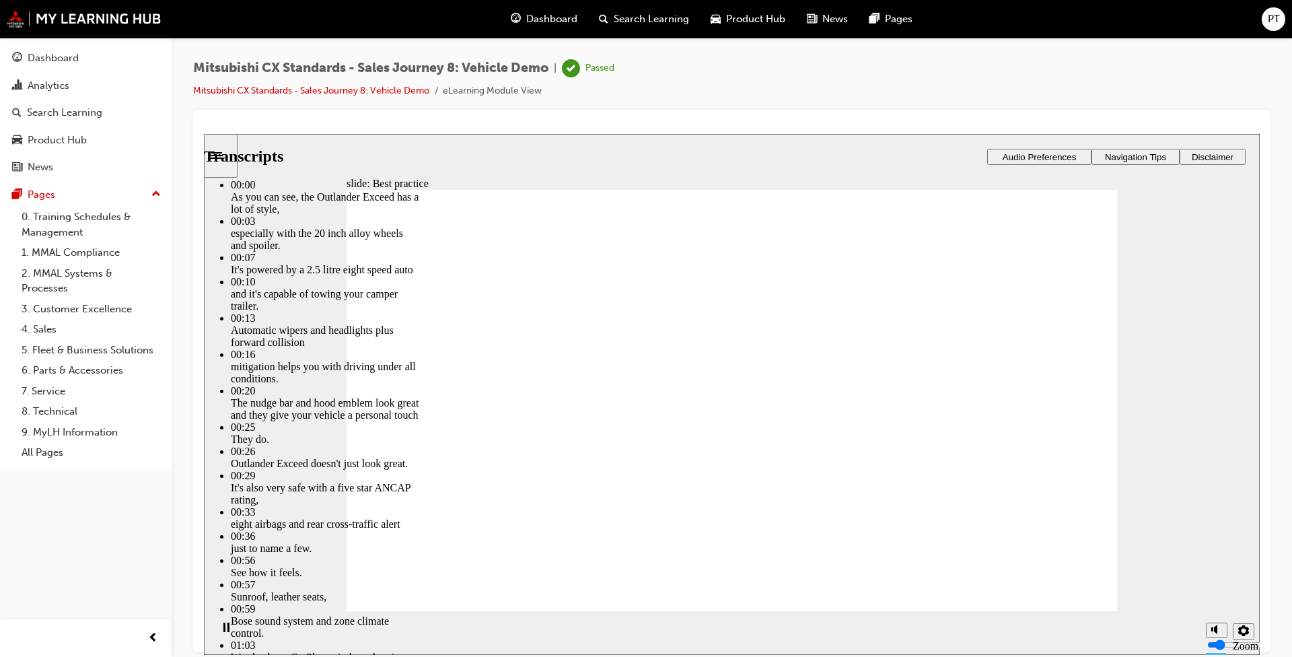
type input "1"
type input "12"
type input "1"
type input "12"
type input "1"
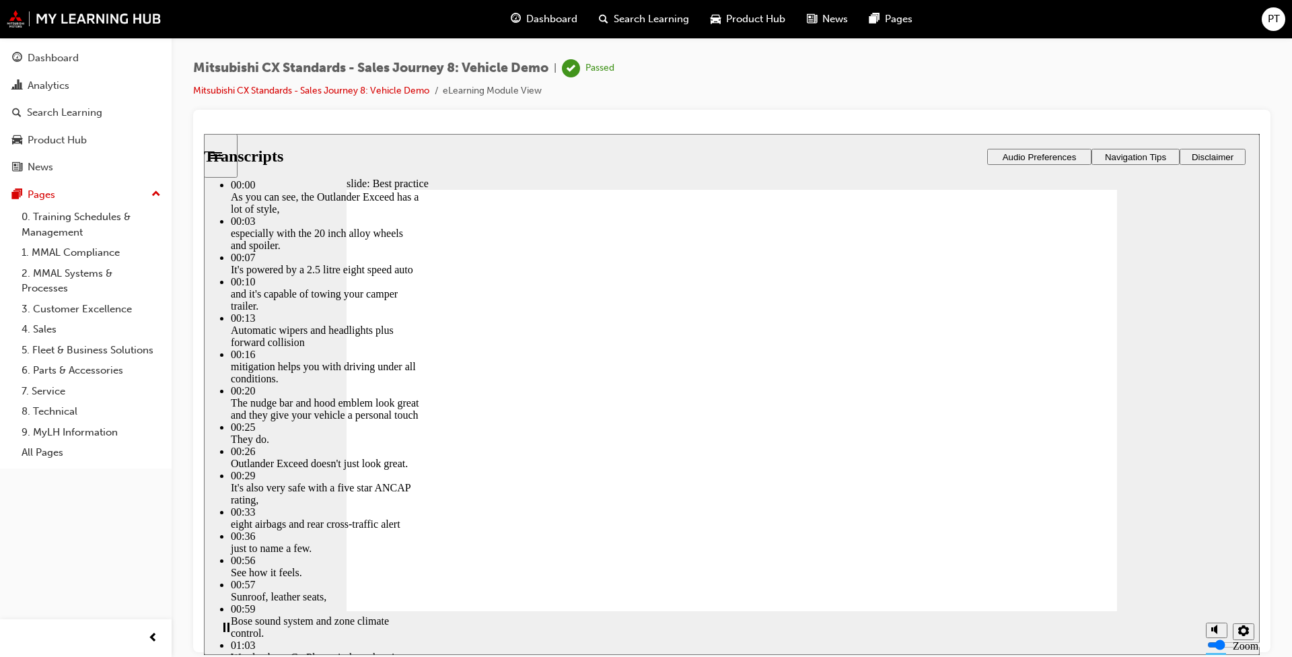
type input "12"
type input "1"
type input "13"
type input "1"
type input "13"
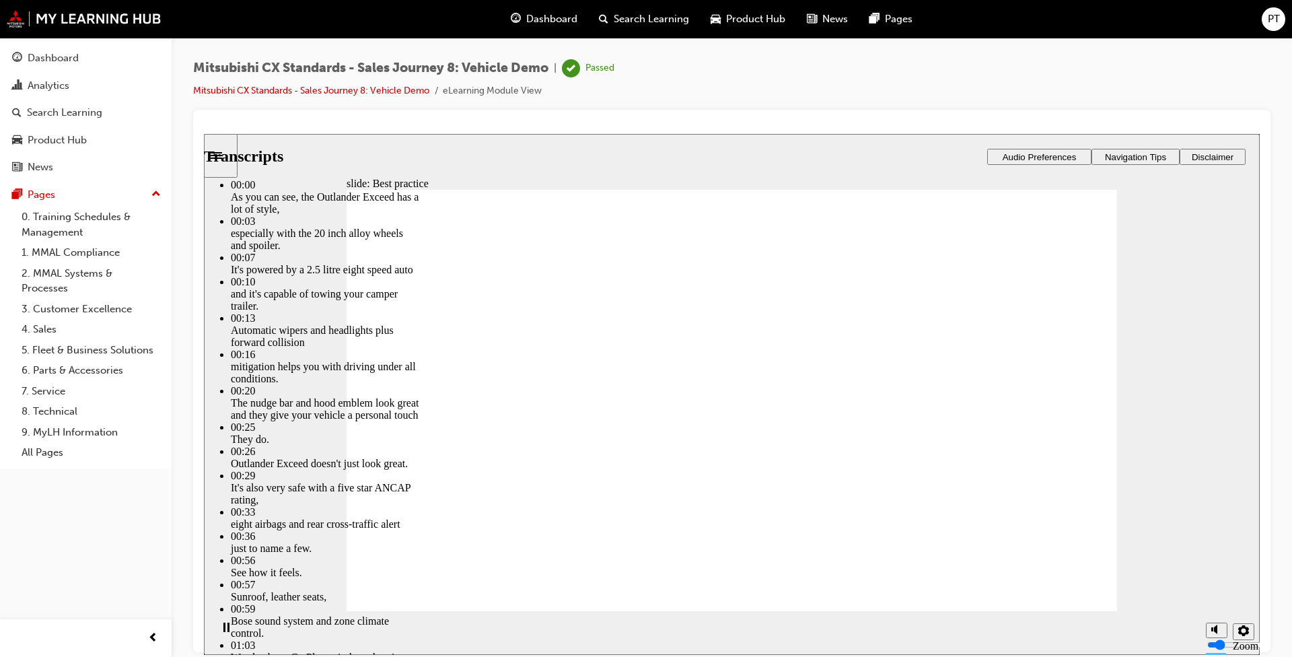
type input "1"
type input "13"
type input "1"
type input "13"
type input "1"
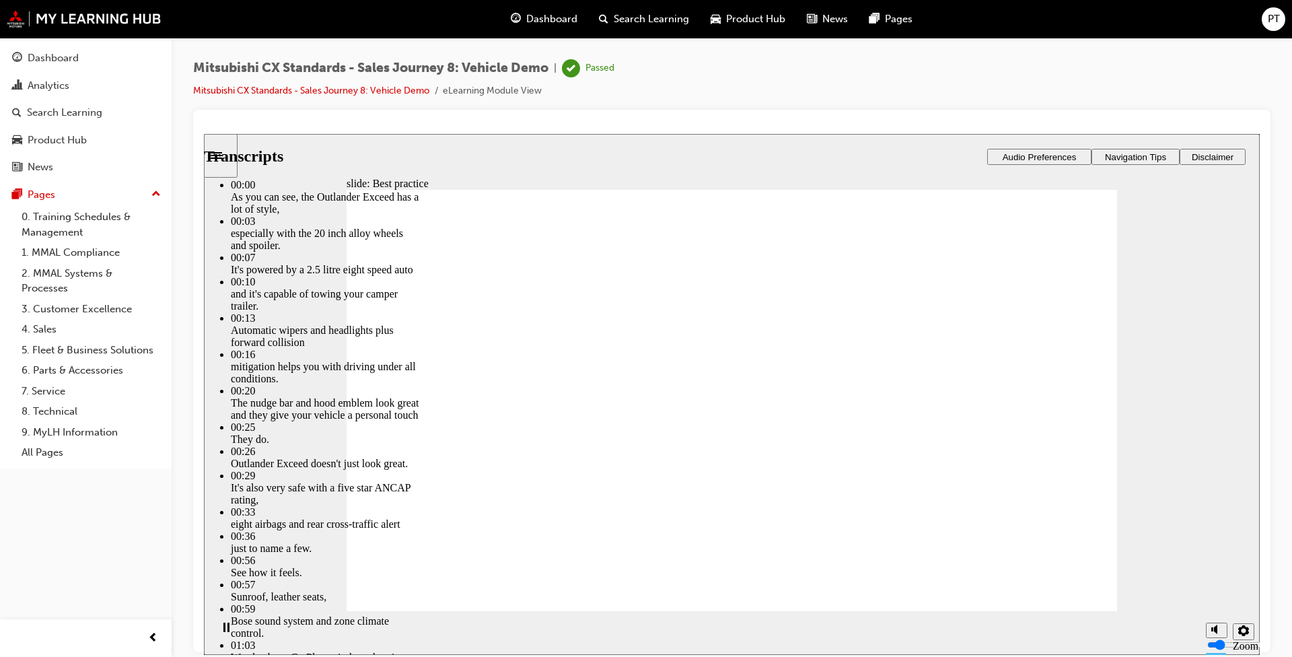
type input "14"
type input "1"
type input "14"
type input "1"
type input "14"
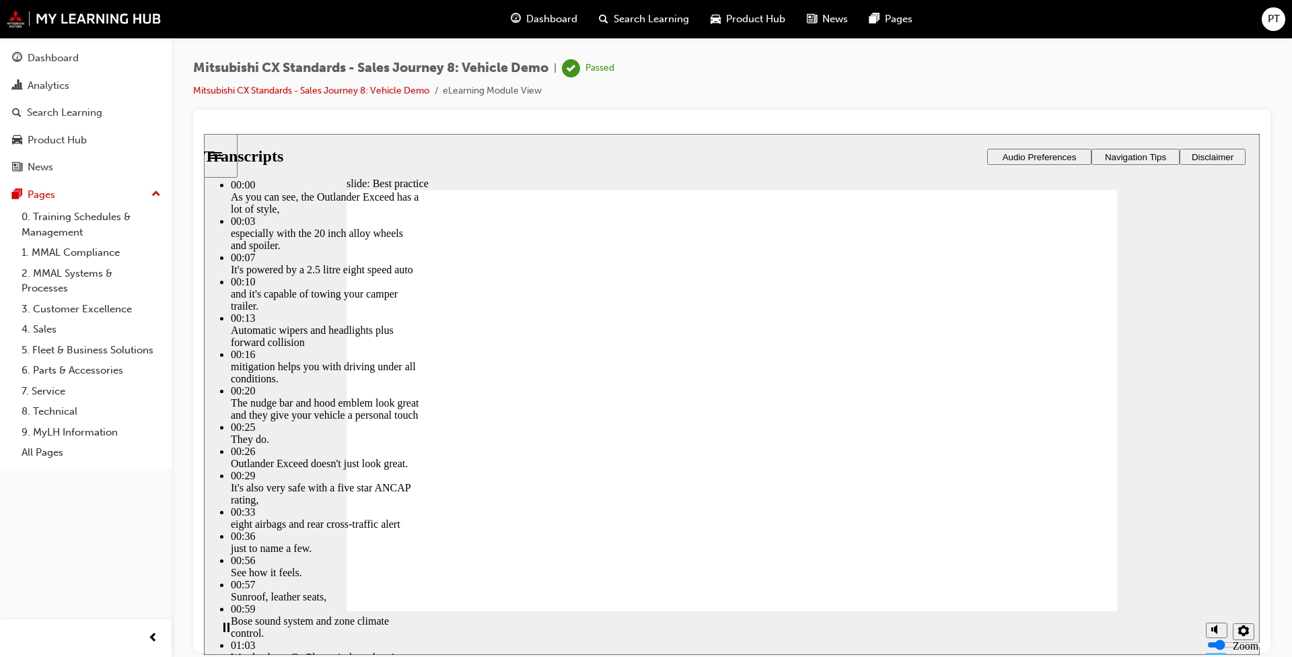
type input "1"
type input "14"
type input "1"
type input "15"
type input "1"
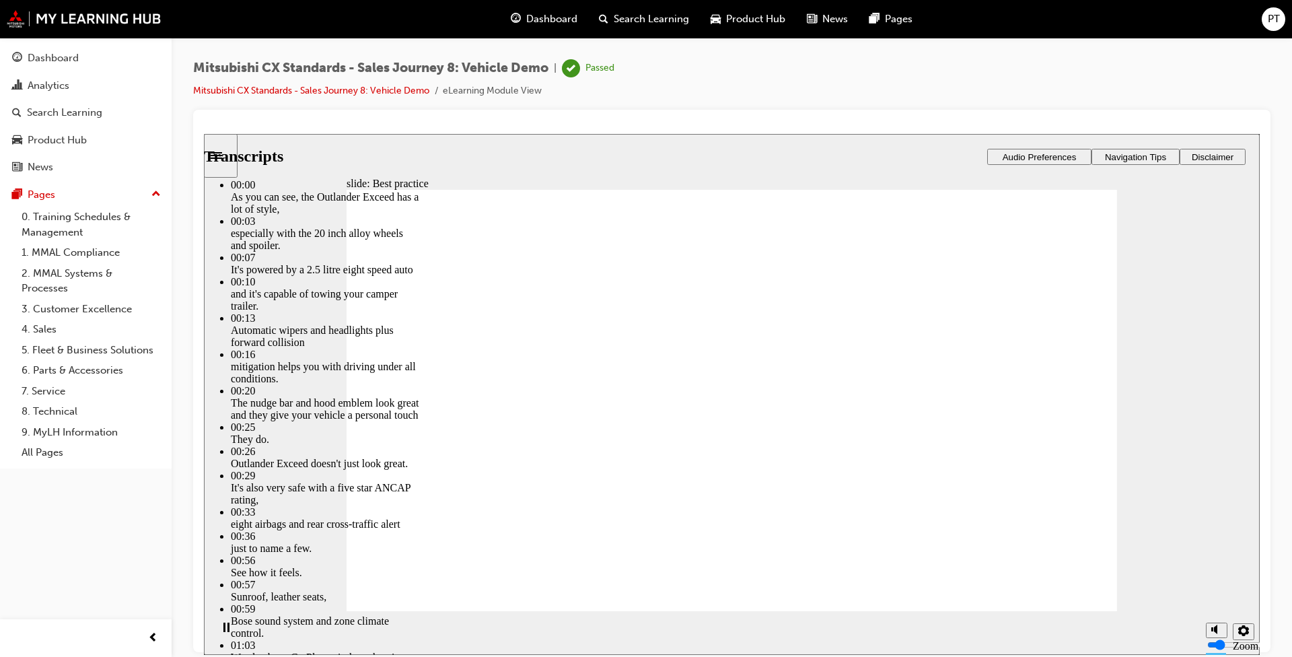
type input "15"
type input "1"
type input "15"
type input "1"
type input "15"
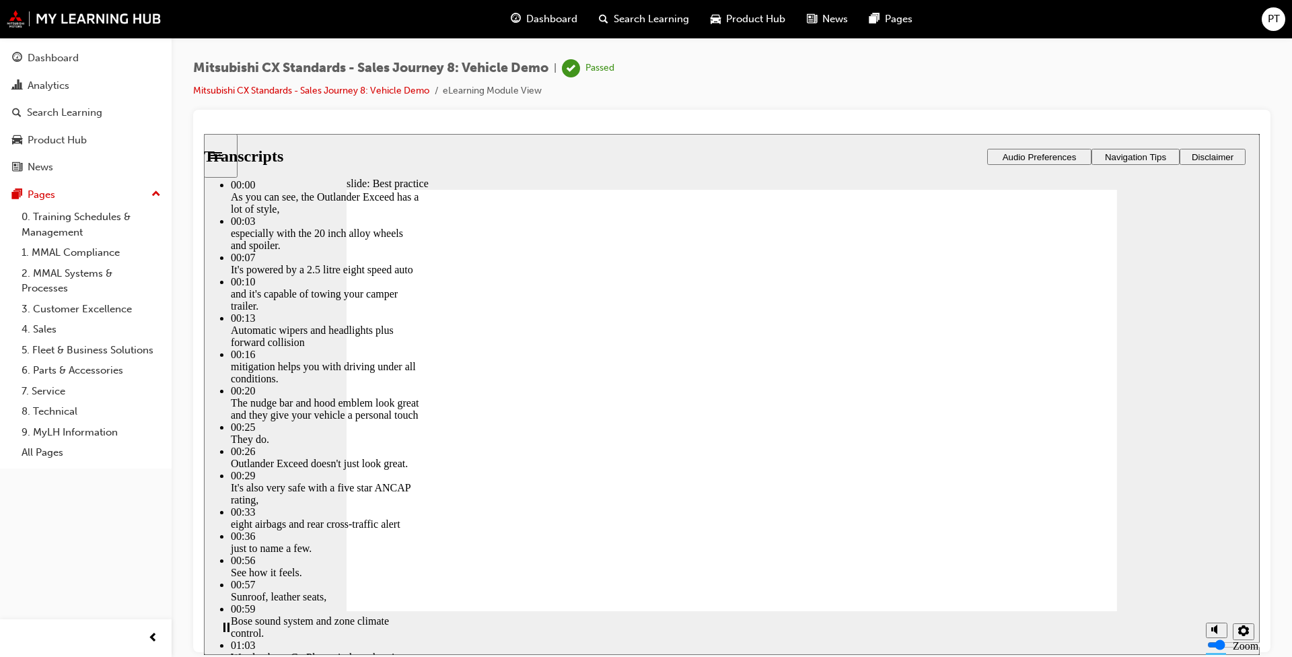
type input "1"
type input "16"
type input "1"
type input "16"
type input "1"
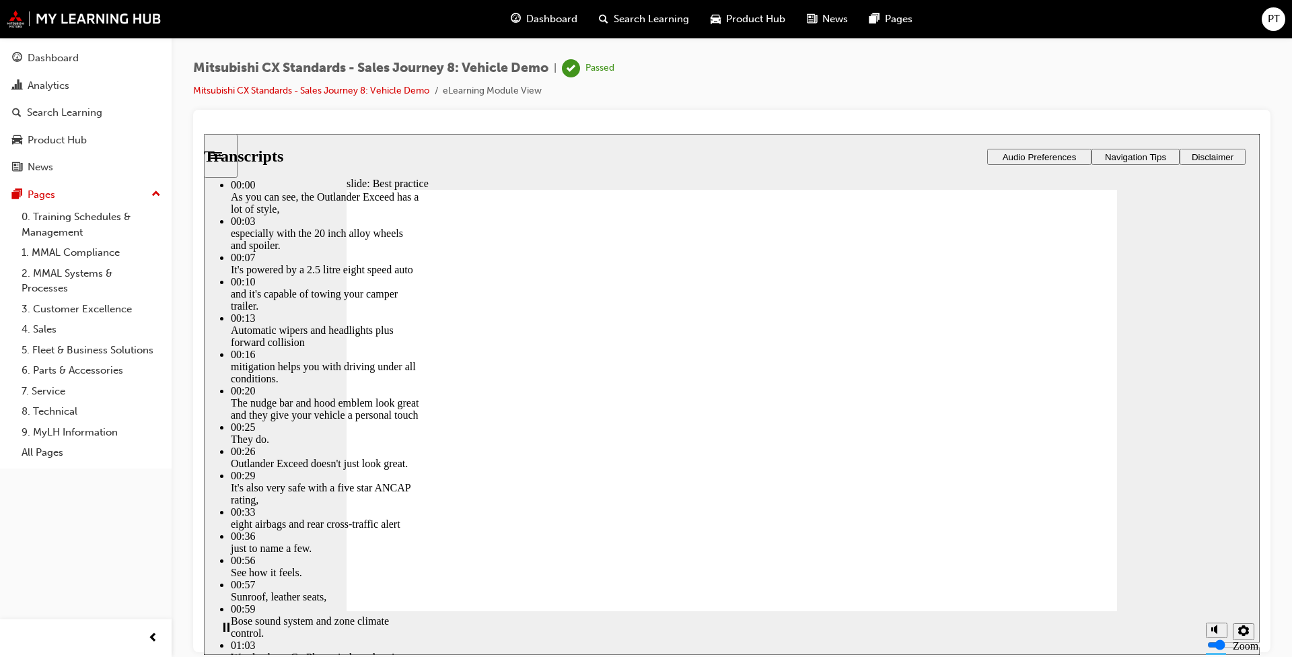
type input "16"
type input "1"
type input "16"
type input "1"
type input "17"
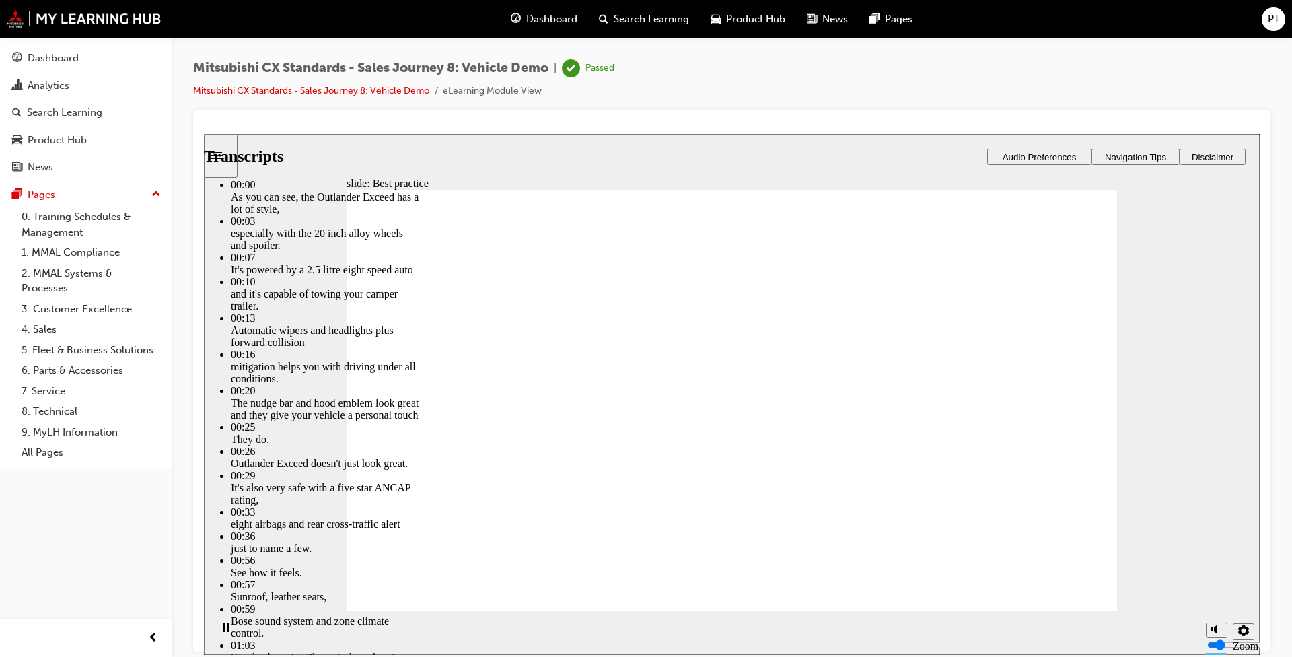
type input "1"
type input "17"
type input "1"
type input "17"
type input "1"
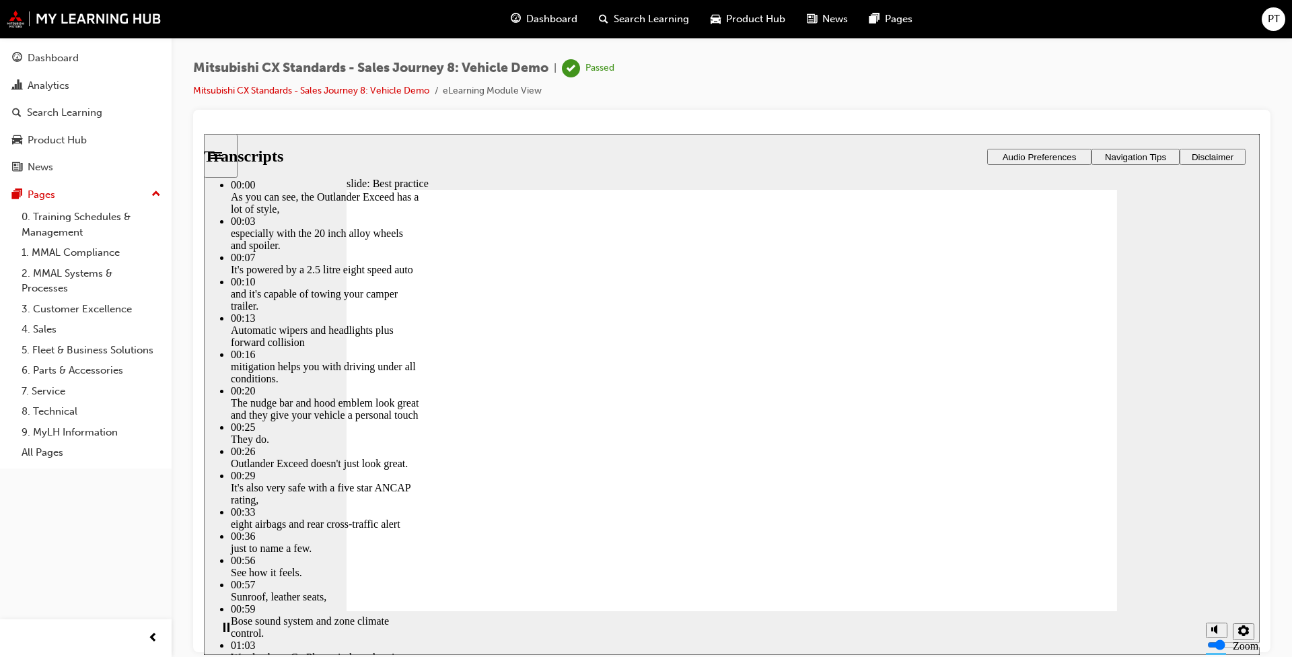
type input "17"
type input "1"
type input "18"
type input "1"
type input "18"
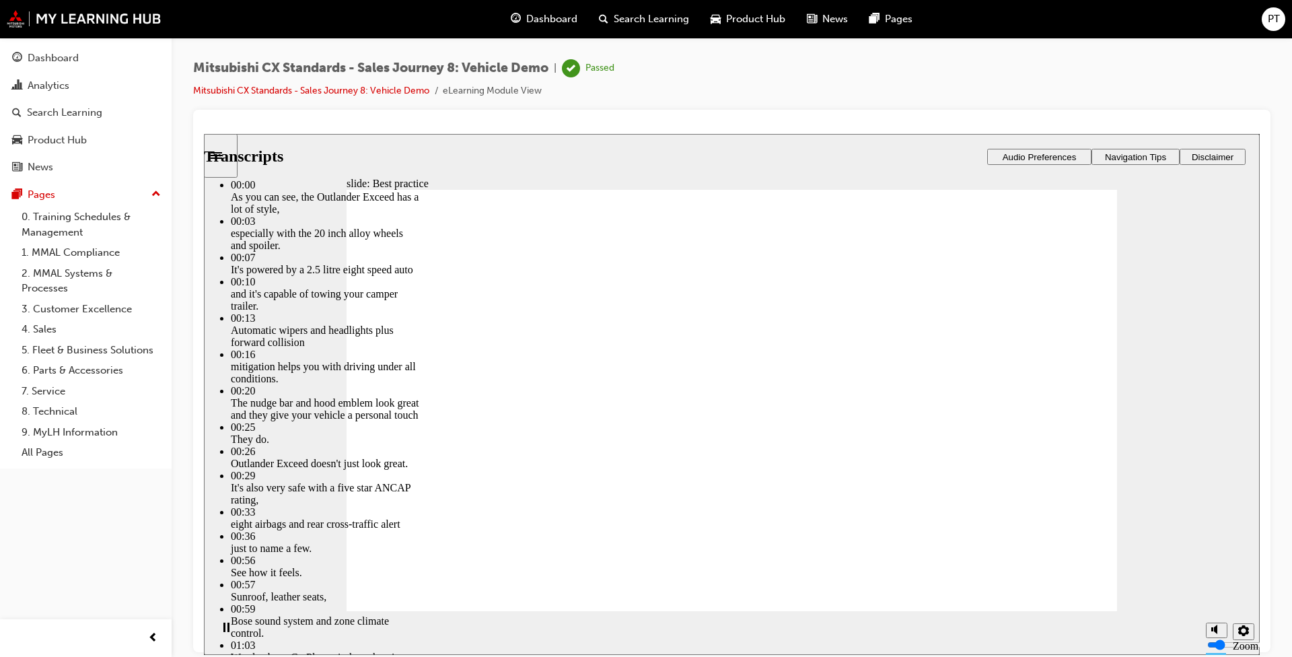
type input "1"
type input "18"
type input "1"
type input "18"
type input "1"
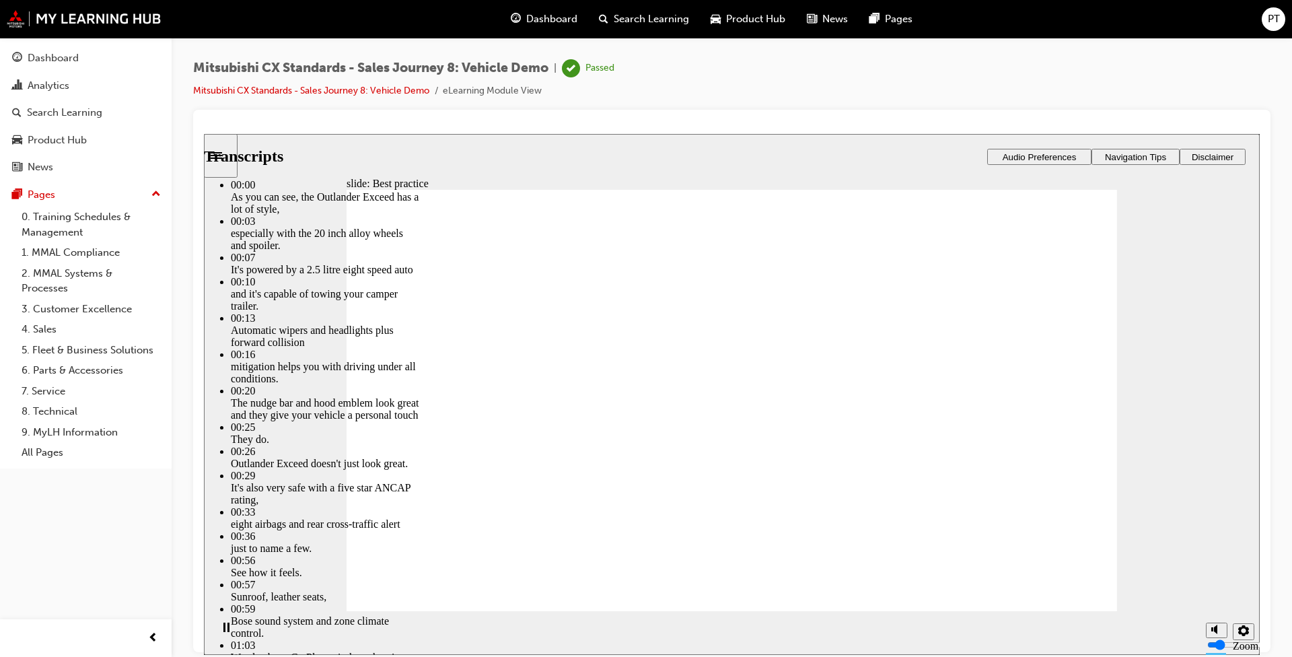
type input "18"
type input "1"
type input "19"
type input "1"
type input "19"
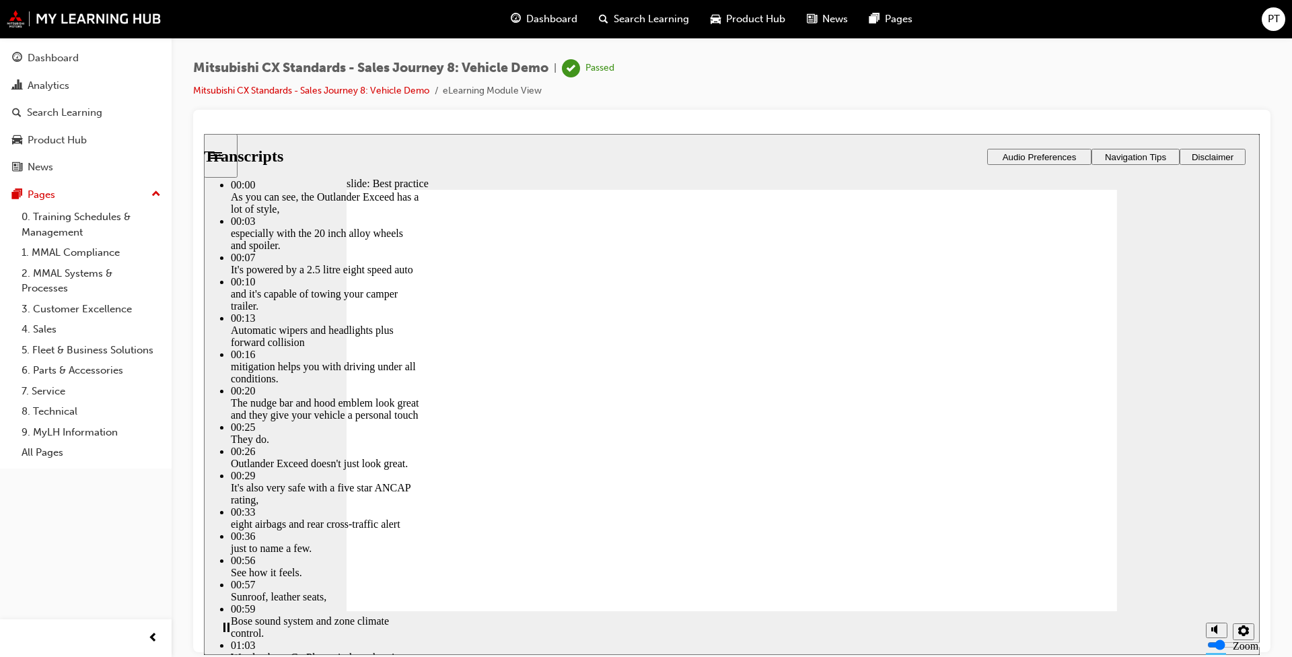
type input "1"
type input "19"
type input "1"
type input "19"
type input "1"
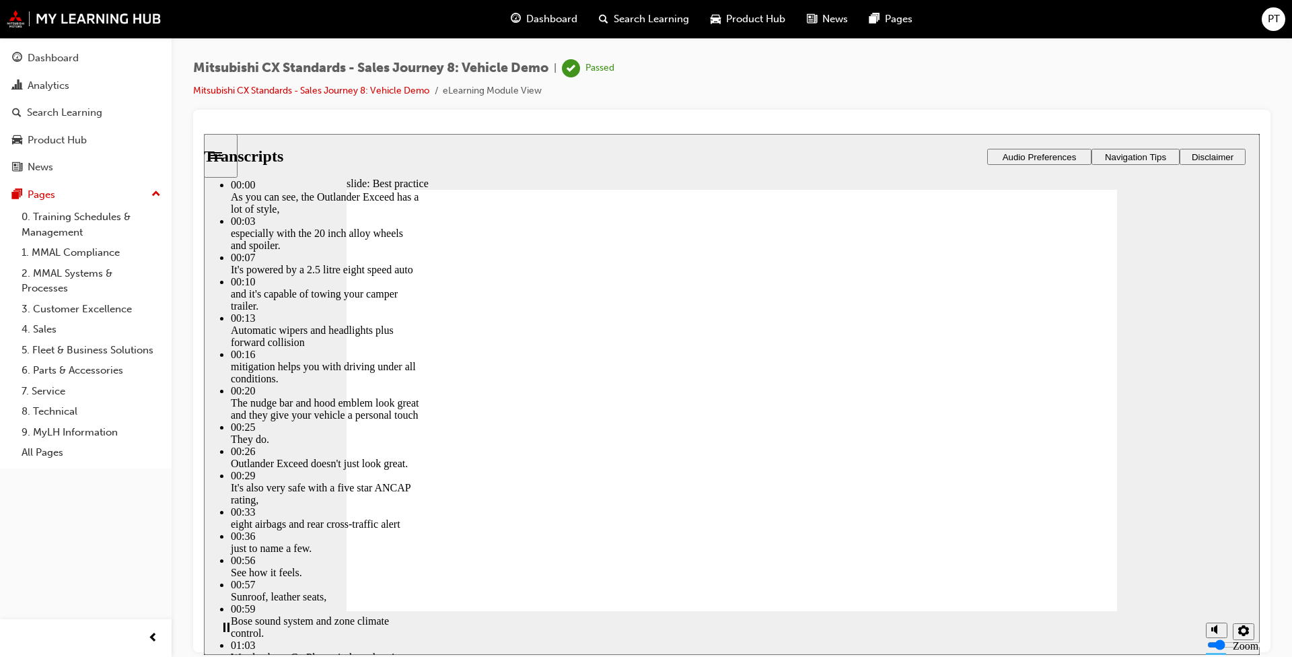
type input "19"
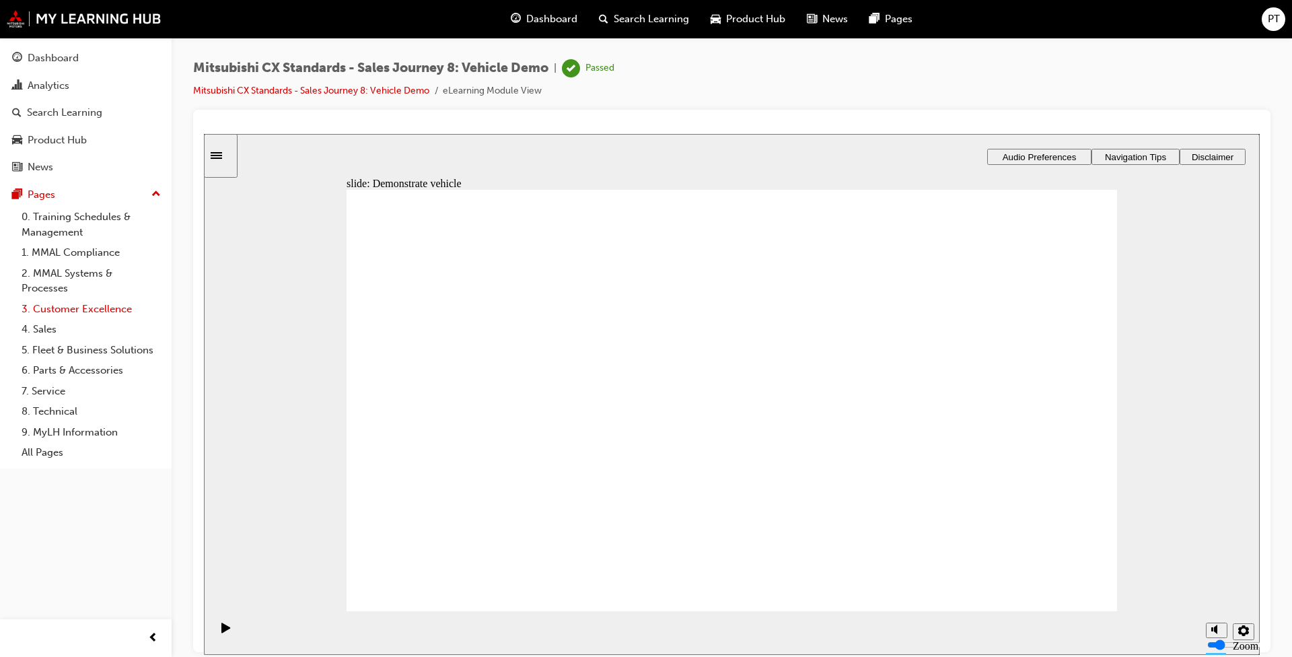
click at [68, 309] on link "3. Customer Excellence" at bounding box center [91, 309] width 150 height 21
